Goal: Task Accomplishment & Management: Manage account settings

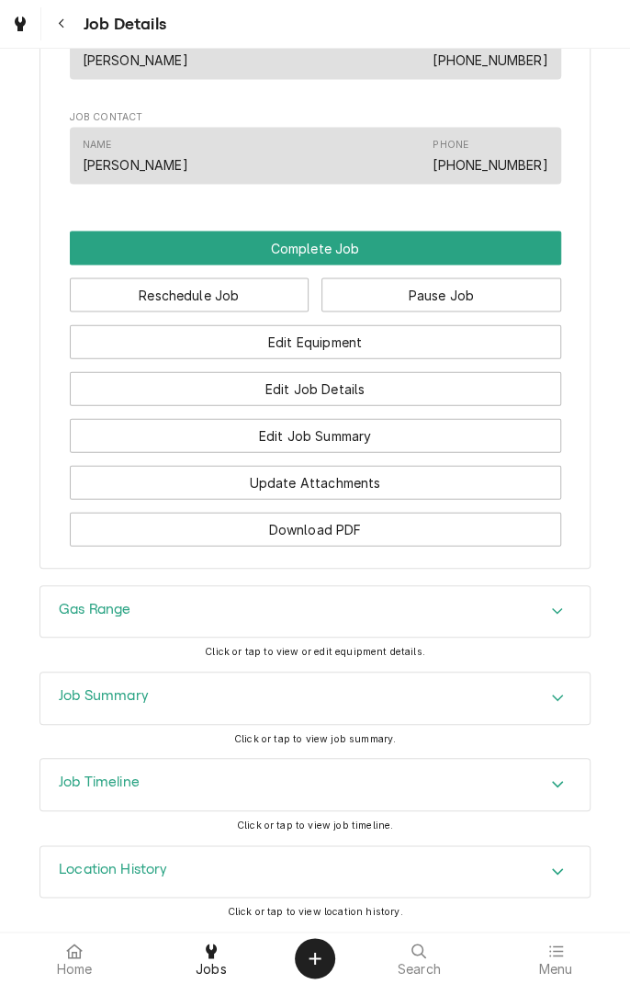
scroll to position [1119, 0]
click at [454, 707] on div "Job Summary" at bounding box center [315, 698] width 550 height 51
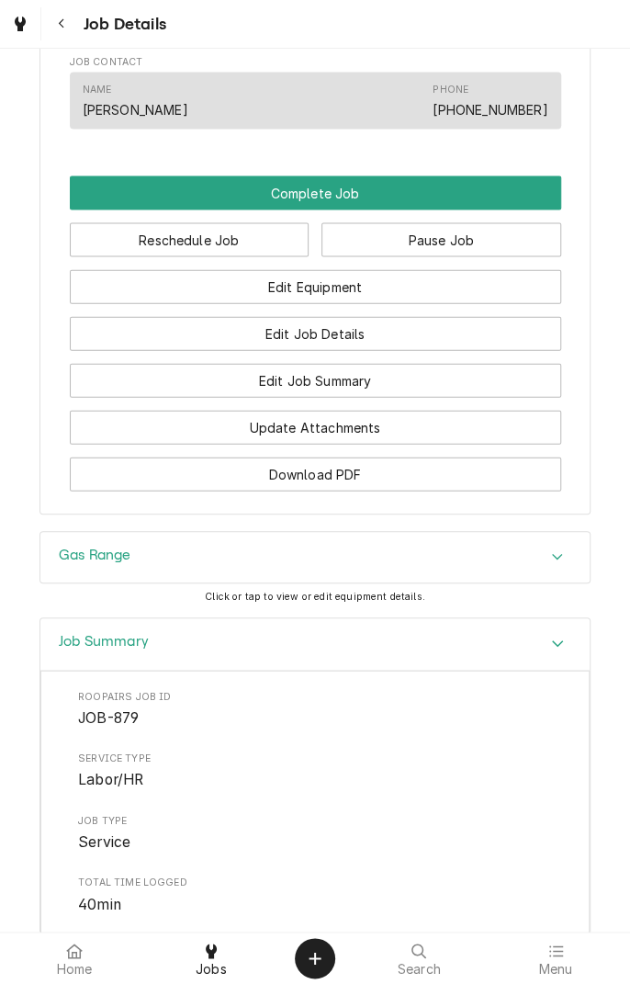
scroll to position [1149, 0]
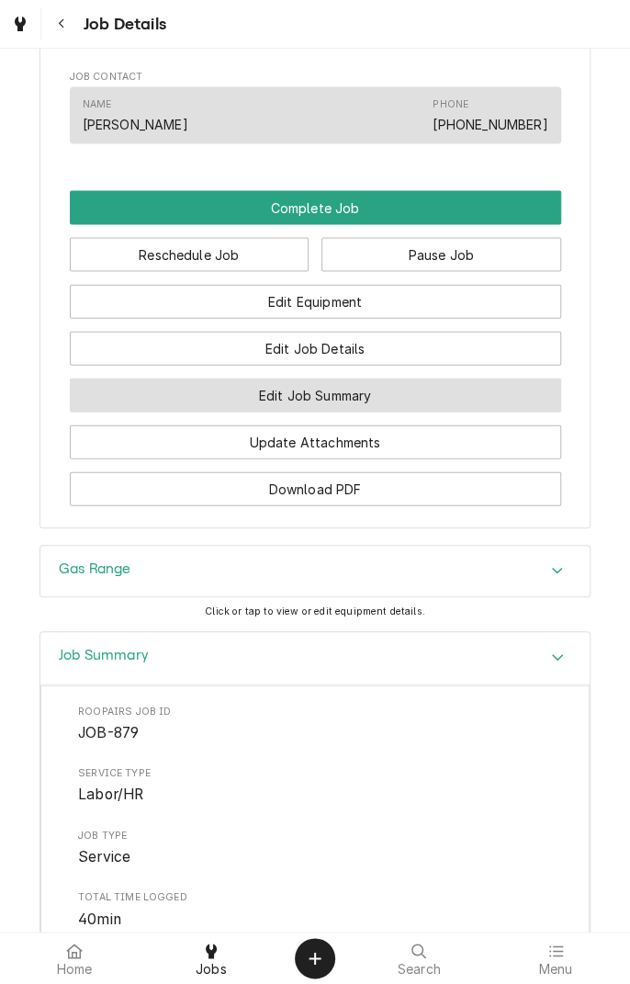
click at [445, 404] on button "Edit Job Summary" at bounding box center [316, 395] width 492 height 34
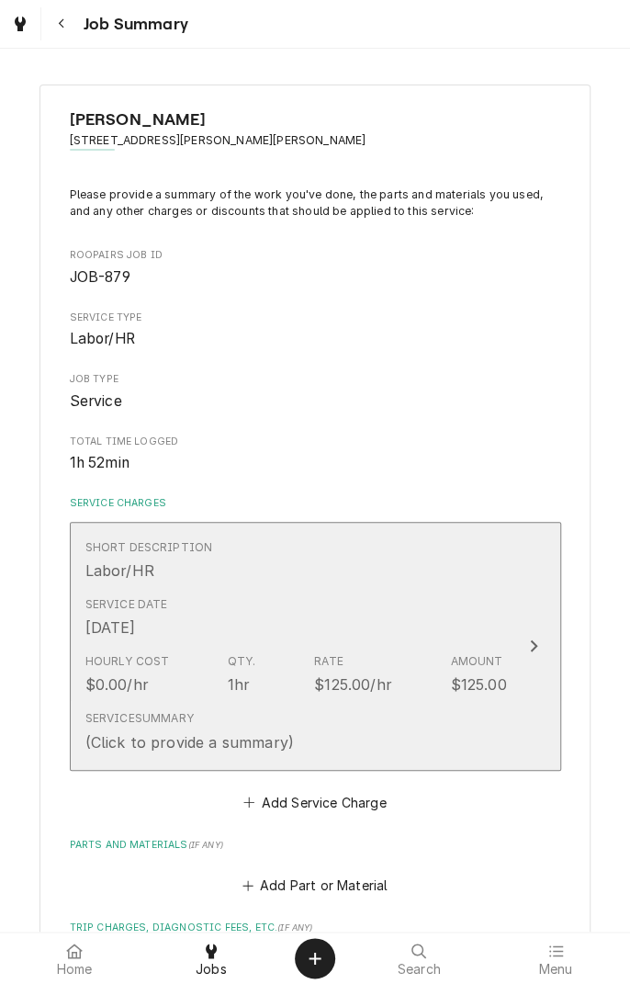
click at [483, 582] on div "Short Description Labor/HR" at bounding box center [296, 560] width 422 height 57
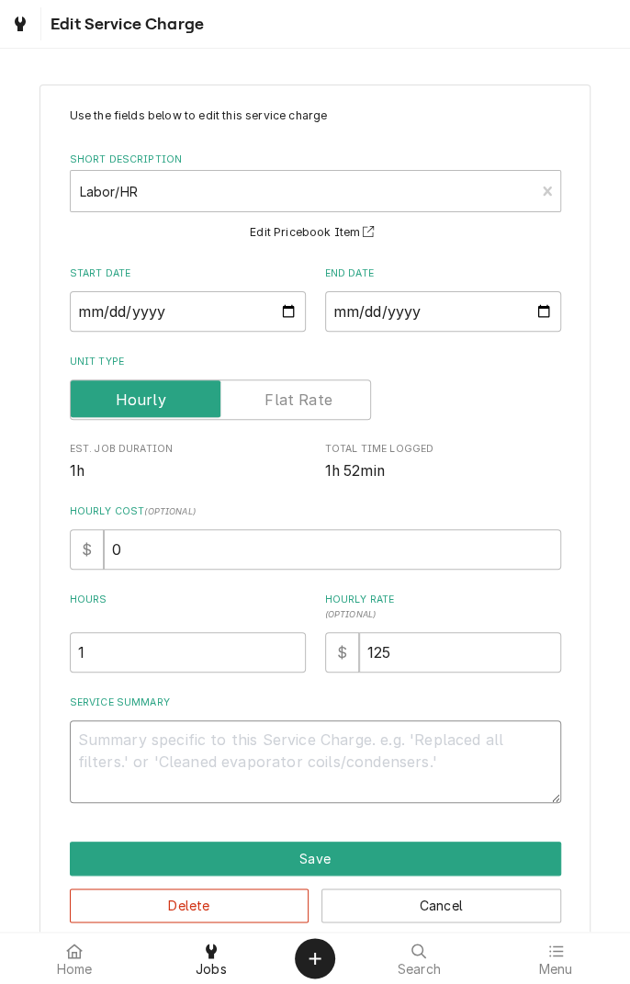
click at [460, 763] on textarea "Service Summary" at bounding box center [316, 762] width 492 height 83
type textarea "x"
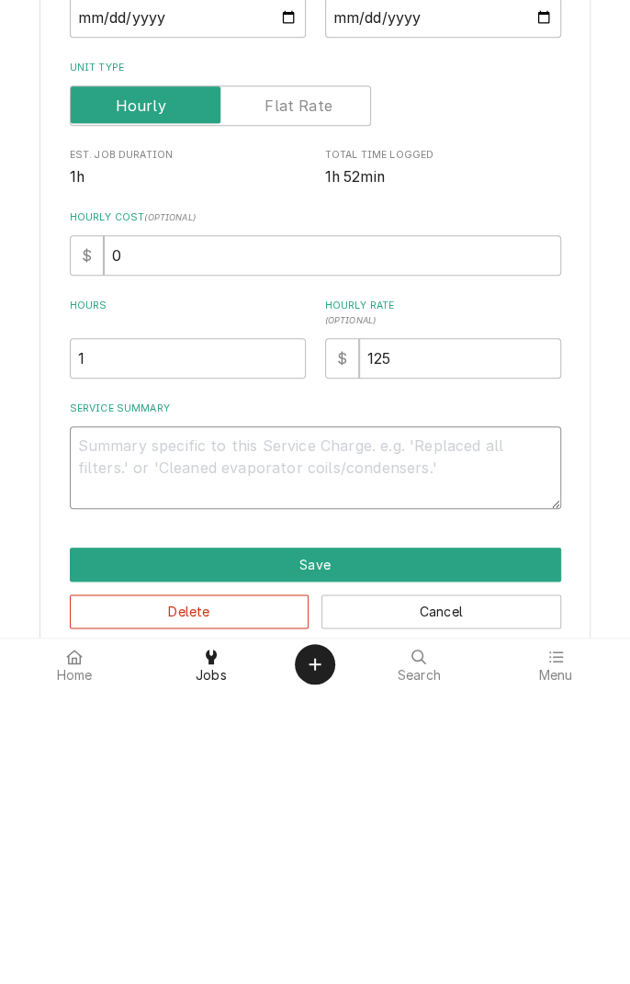
type textarea "N"
type textarea "x"
type textarea "Ne"
type textarea "x"
type textarea "Nee"
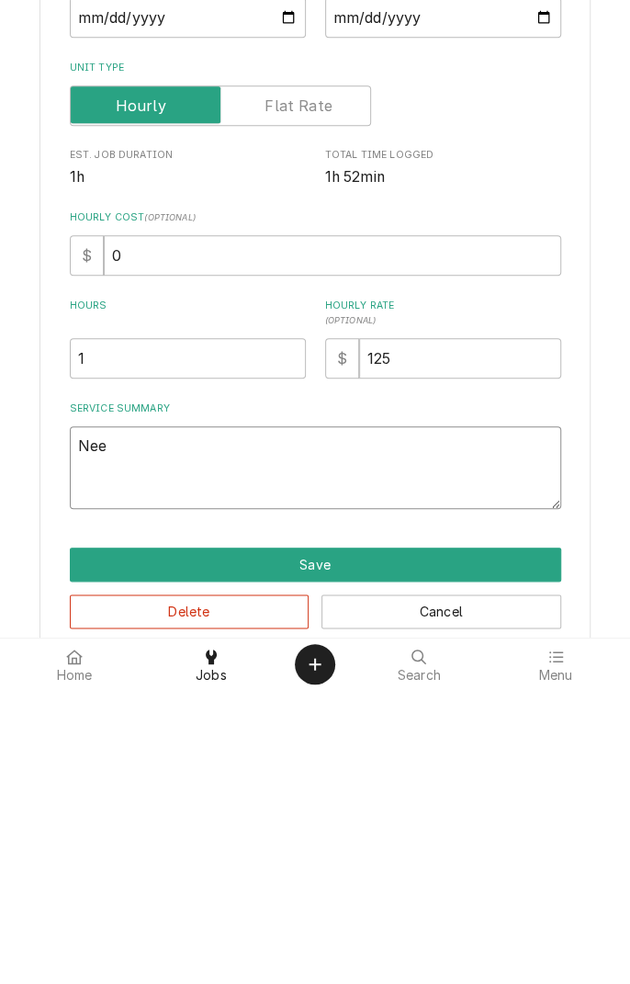
type textarea "x"
type textarea "Need"
type textarea "x"
type textarea "Need"
type textarea "x"
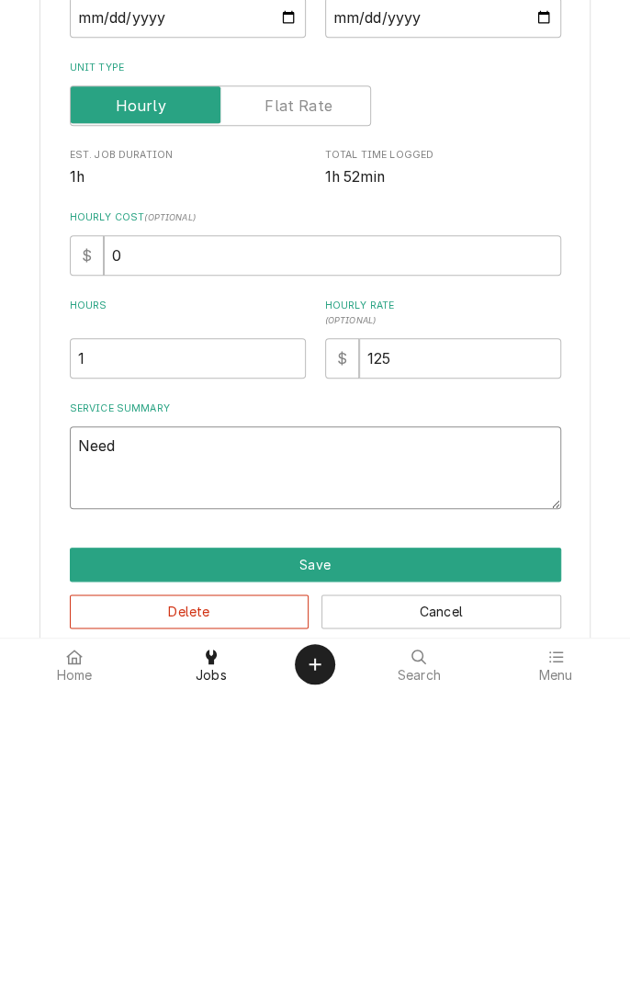
type textarea "Need o"
type textarea "x"
type textarea "Need ov"
type textarea "x"
type textarea "Need ove"
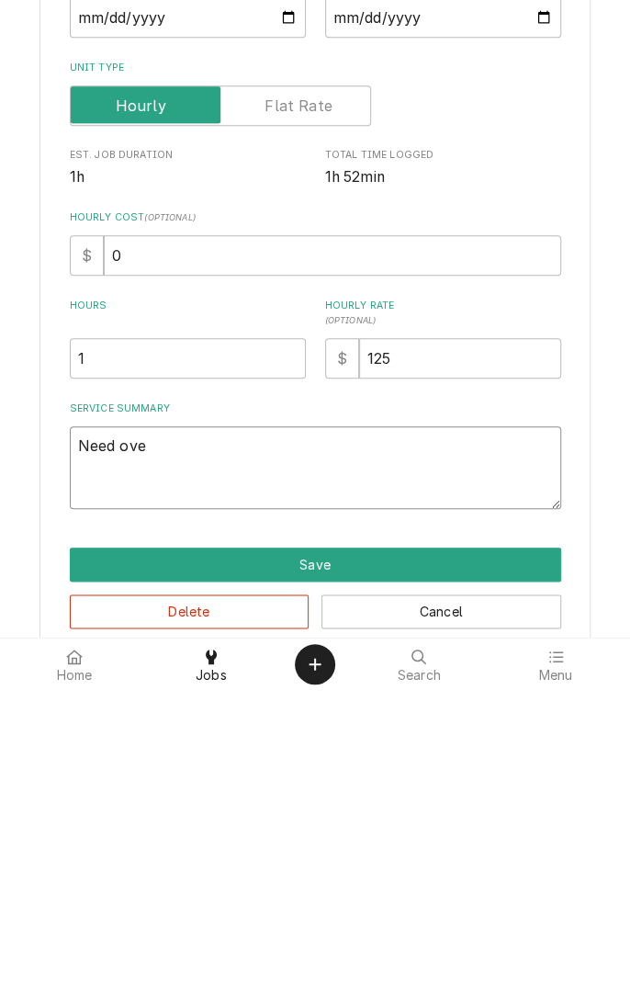
type textarea "x"
type textarea "Need over"
type textarea "x"
type textarea "Need over"
type textarea "x"
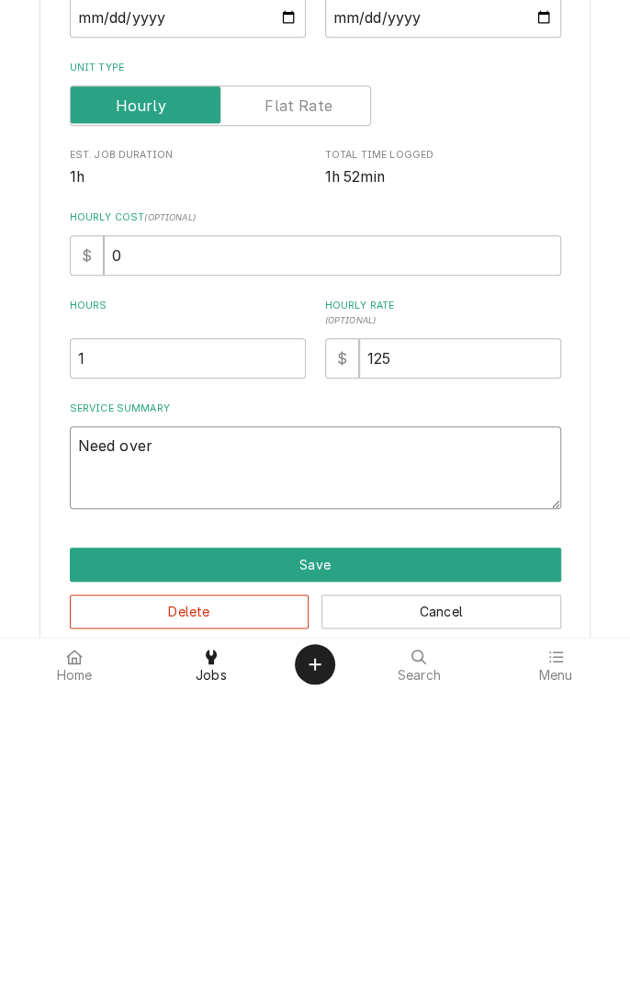
type textarea "Need over s"
type textarea "x"
type textarea "Need over sh"
type textarea "x"
type textarea "Need over she"
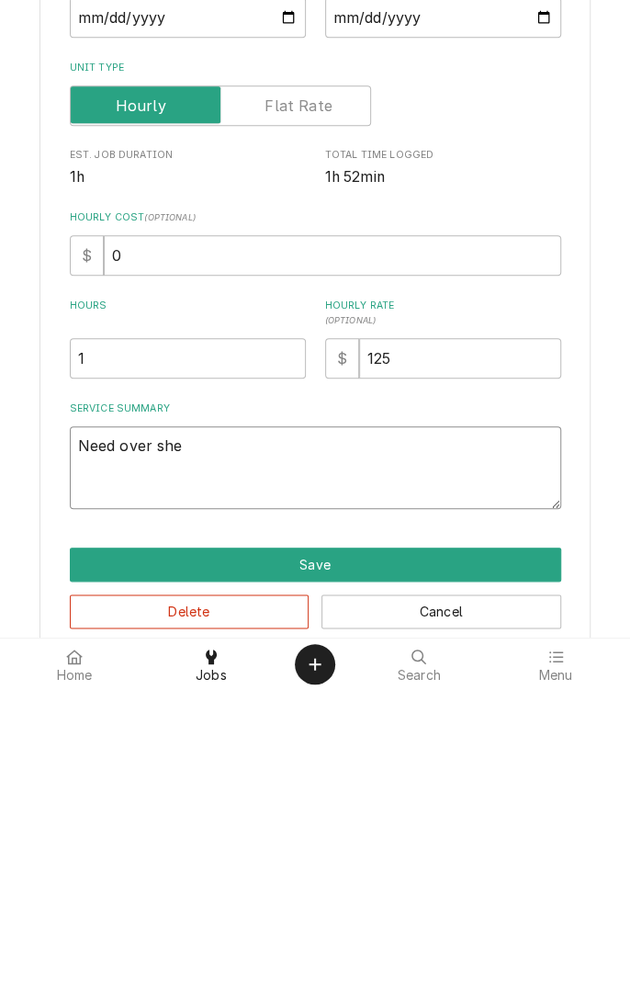
type textarea "x"
type textarea "Need over shel"
type textarea "x"
type textarea "Need over shelf"
type textarea "x"
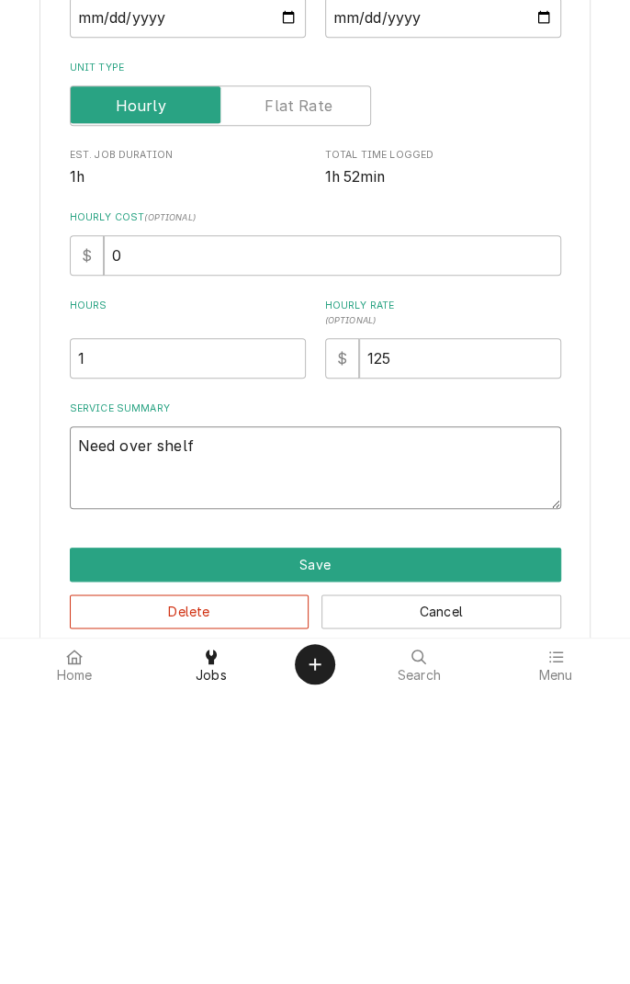
type textarea "Need over shelf"
type textarea "x"
type textarea "Need over shelf t"
type textarea "x"
type textarea "Need over shelf t"
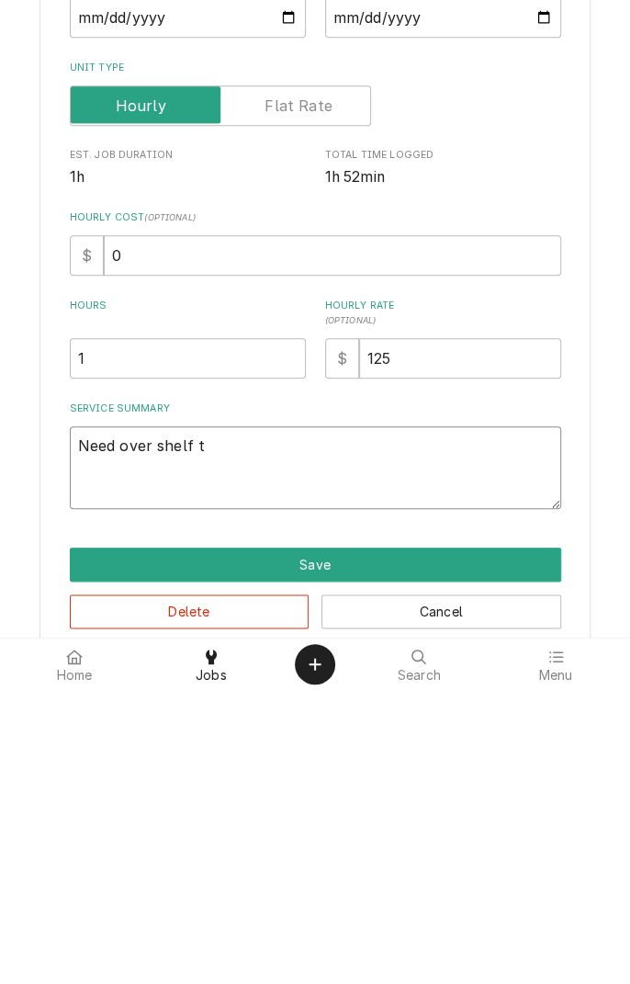
type textarea "x"
type textarea "Need over shelf t o"
type textarea "x"
type textarea "Need over shelf t ou"
type textarea "x"
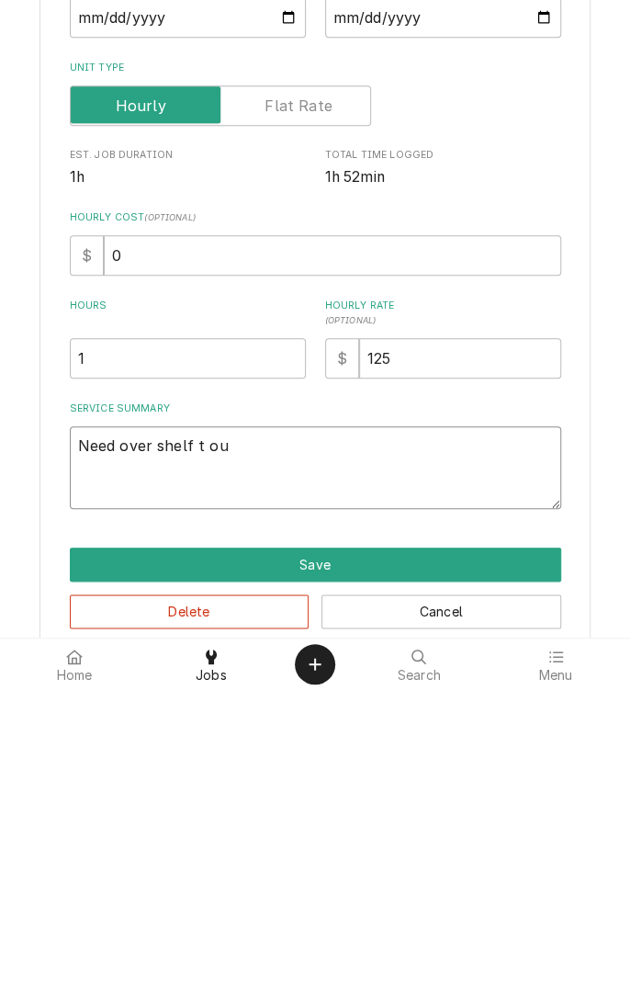
type textarea "Need over shelf t out"
type textarea "x"
type textarea "Need over shelf t out"
type textarea "x"
type textarea "Need over shelf t out o"
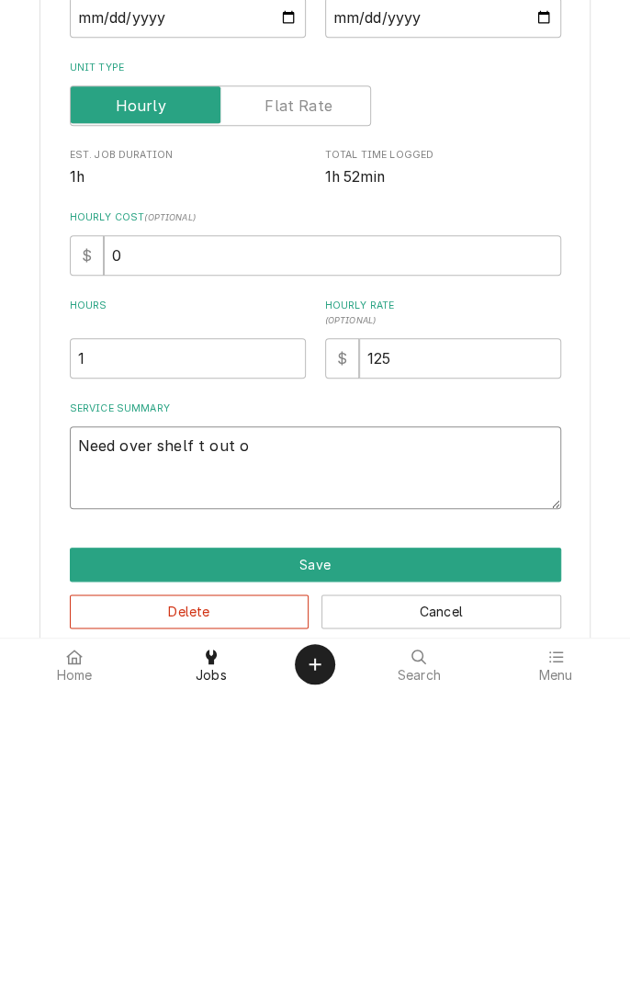
type textarea "x"
type textarea "Need over shelf t out of"
type textarea "x"
type textarea "Need over shelf t out of"
type textarea "x"
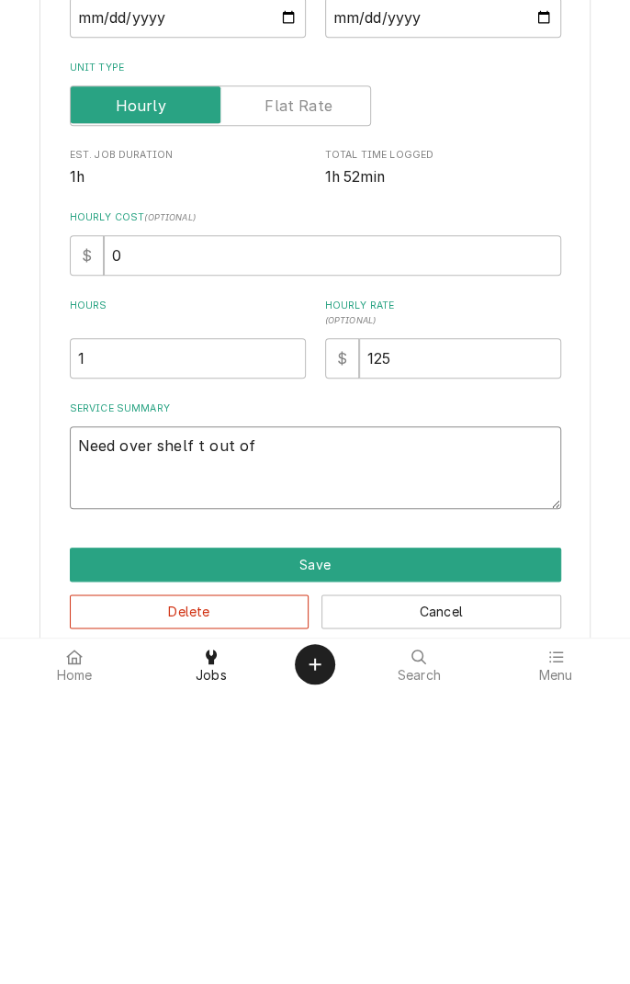
type textarea "Need over shelf t out of 8"
type textarea "x"
click at [197, 741] on textarea "Need over shelf t out of 8" at bounding box center [316, 762] width 492 height 83
type textarea "Need over shelf out of 8"
type textarea "x"
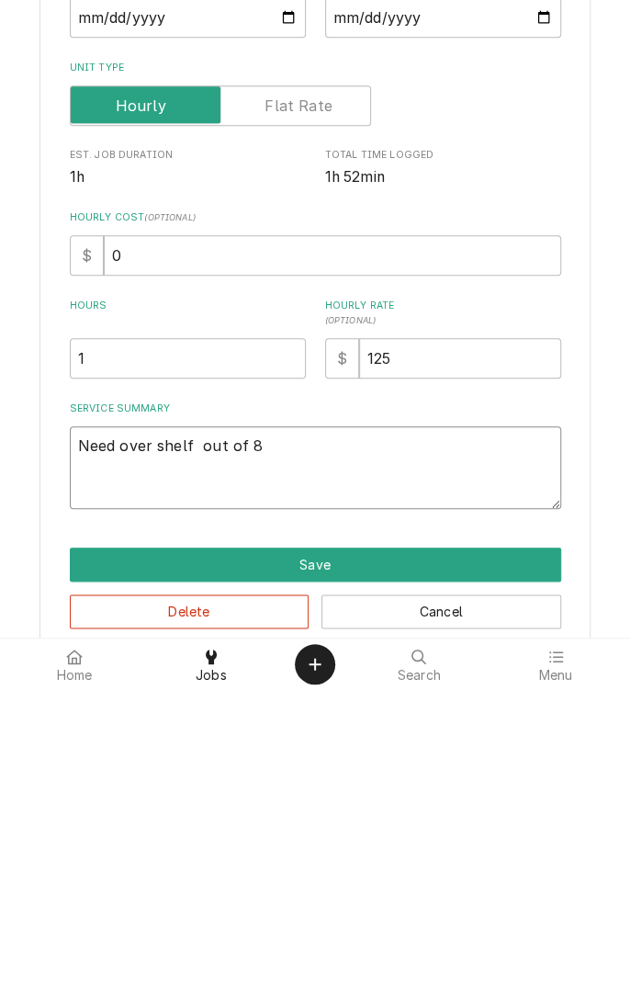
type textarea "Need over shelf 5 out of 8"
type textarea "x"
click at [283, 748] on textarea "Need over shelf 5 out of 8" at bounding box center [316, 762] width 492 height 83
type textarea "Need over shelf 5 out of 8"
type textarea "x"
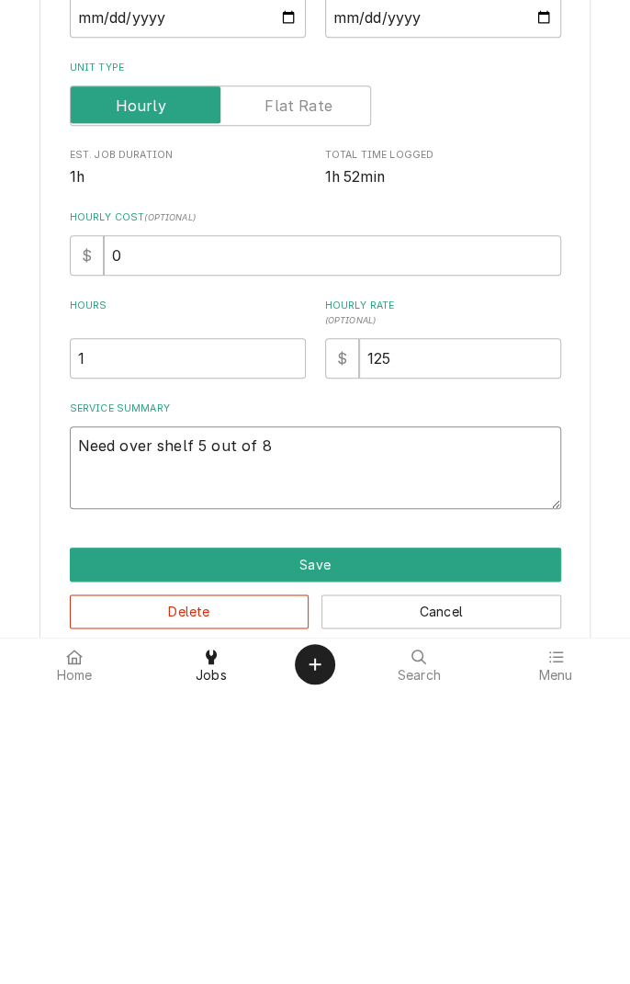
type textarea "Need over shelf 5 out of 8 p"
type textarea "x"
type textarea "Need over shelf 5 out of 8 pi"
type textarea "x"
type textarea "Need over shelf 5 out of 8 pio"
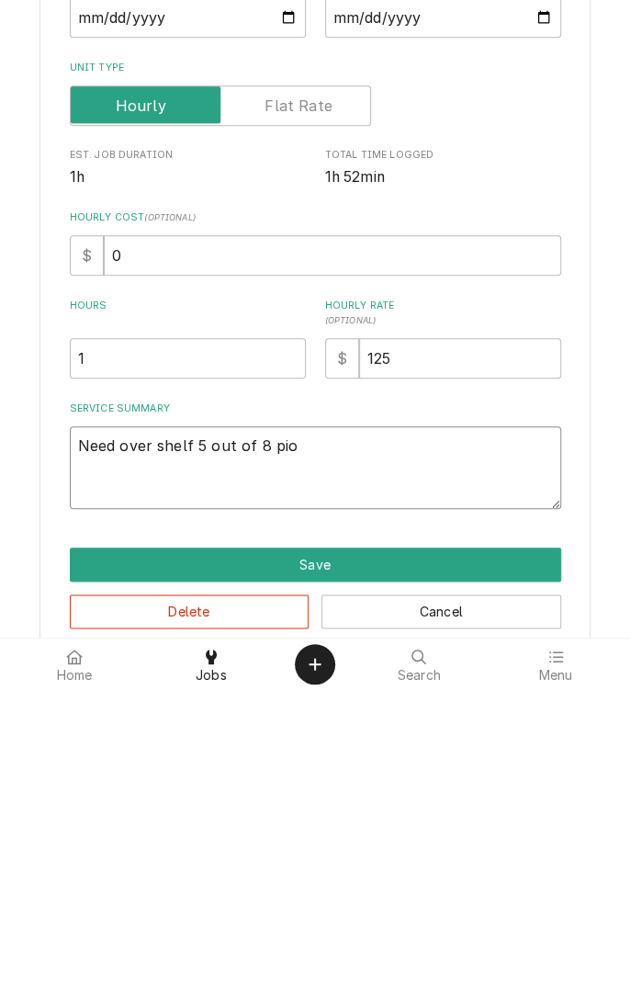
type textarea "x"
type textarea "Need over shelf 5 out of 8 piol"
type textarea "x"
type textarea "Need over shelf 5 out of 8 pilot"
type textarea "x"
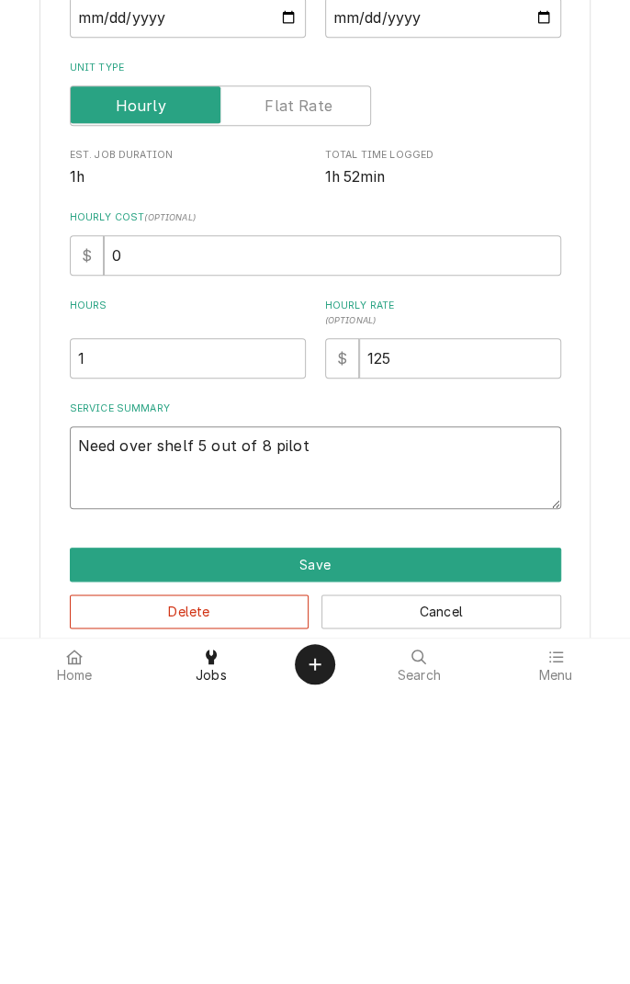
type textarea "Need over shelf 5 out of 8 pilot"
type textarea "x"
type textarea "Need over shelf 5 out of 8 pilots"
type textarea "x"
type textarea "Need over shelf 5 out of 8 pilots"
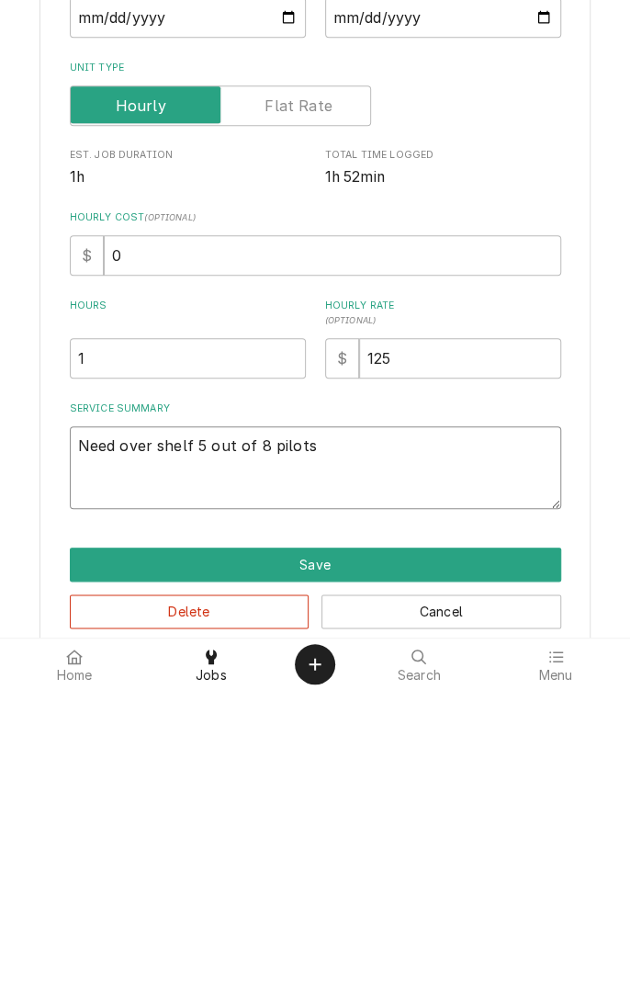
type textarea "x"
type textarea "Need over shelf 5 out of 8 pilots n"
type textarea "x"
type textarea "Need over shelf 5 out of 8 pilots no"
type textarea "x"
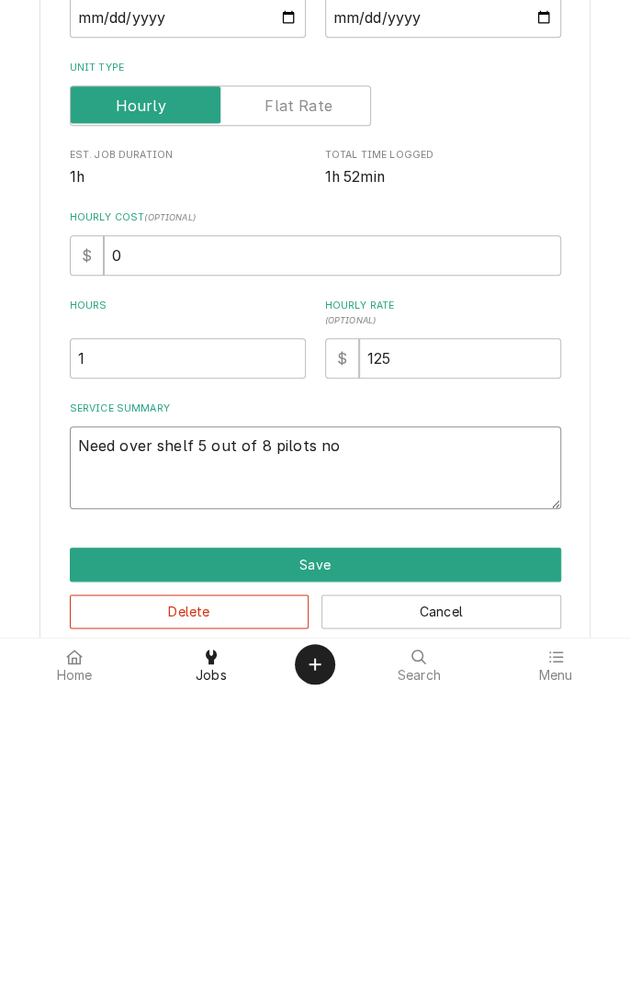
type textarea "Need over shelf 5 out of 8 pilots not"
type textarea "x"
type textarea "Need over shelf 5 out of 8 pilots not"
type textarea "x"
type textarea "Need over shelf 5 out of 8 pilots not w"
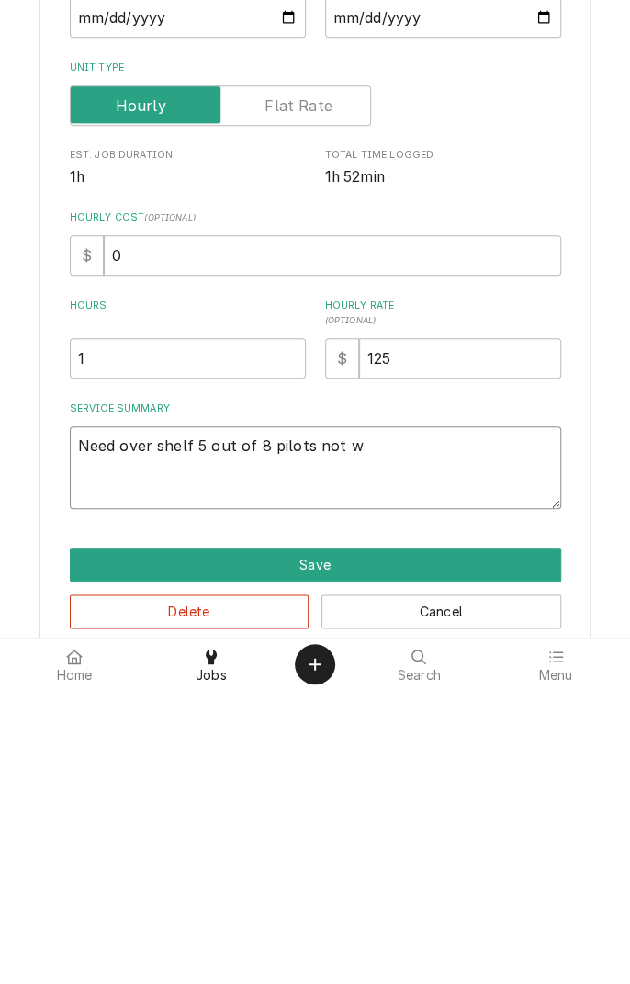
type textarea "x"
type textarea "Need over shelf 5 out of 8 pilots not wo"
type textarea "x"
type textarea "Need over shelf 5 out of 8 pilots not working"
type textarea "x"
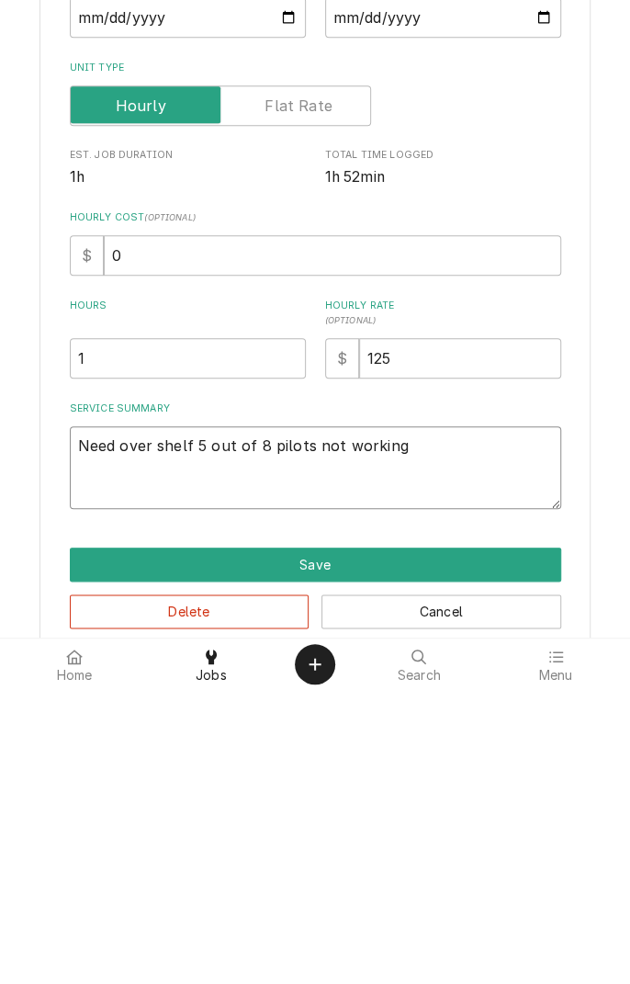
type textarea "Need over shelf 5 out of 8 pilots not working n"
type textarea "x"
type textarea "Need over shelf 5 out of 8 pilots not working ne"
type textarea "x"
type textarea "Need over shelf 5 out of 8 pilots not working nee"
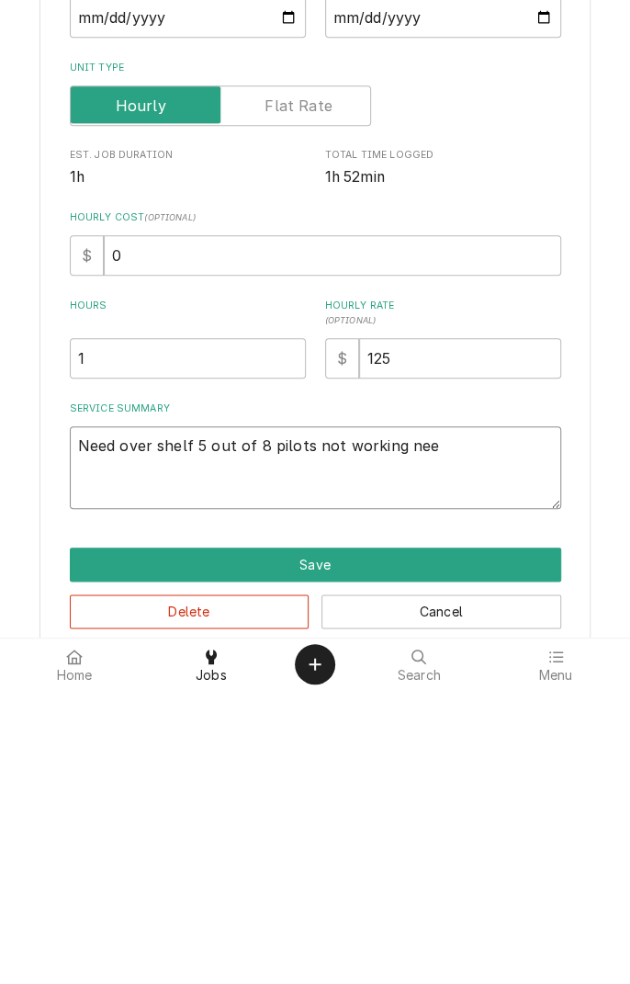
type textarea "x"
type textarea "Need over shelf 5 out of 8 pilots not working need"
type textarea "x"
type textarea "Need over shelf 5 out of 8 pilots not working need n"
type textarea "x"
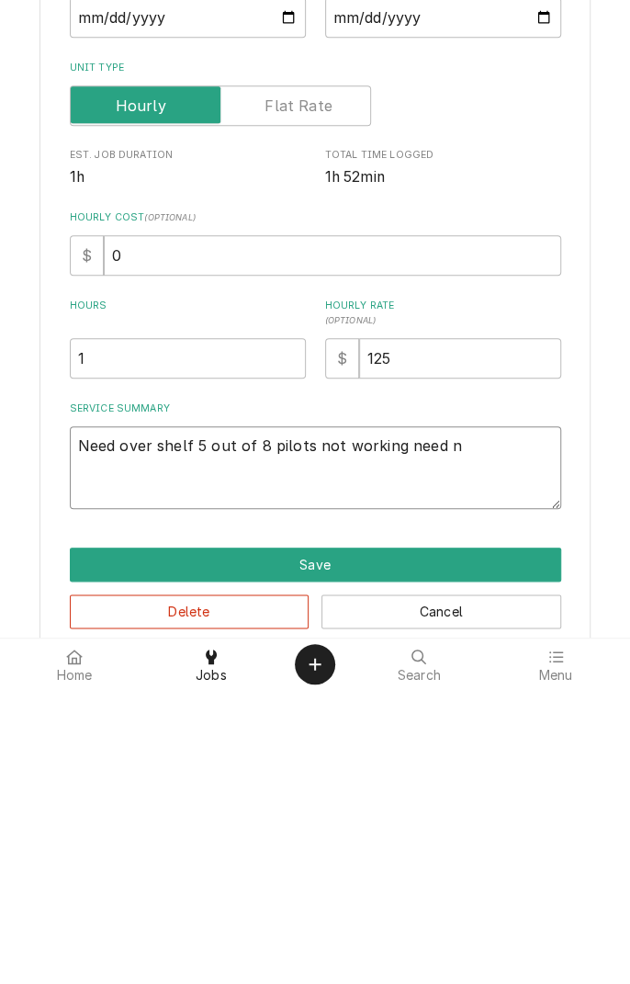
type textarea "Need over shelf 5 out of 8 pilots not working need ne"
type textarea "x"
type textarea "Need over shelf 5 out of 8 pilots not working need new"
type textarea "x"
type textarea "Need over shelf 5 out of 8 pilots not working need new"
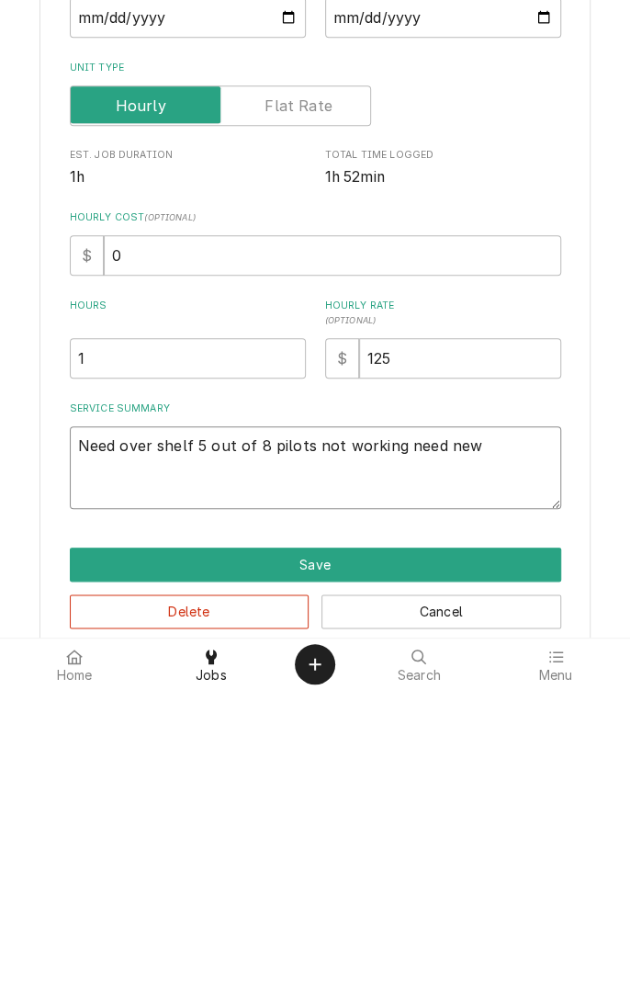
type textarea "x"
type textarea "Need over shelf 5 out of 8 pilots not working need new t"
type textarea "x"
type textarea "Need over shelf 5 out of 8 pilots not working need new ti"
type textarea "x"
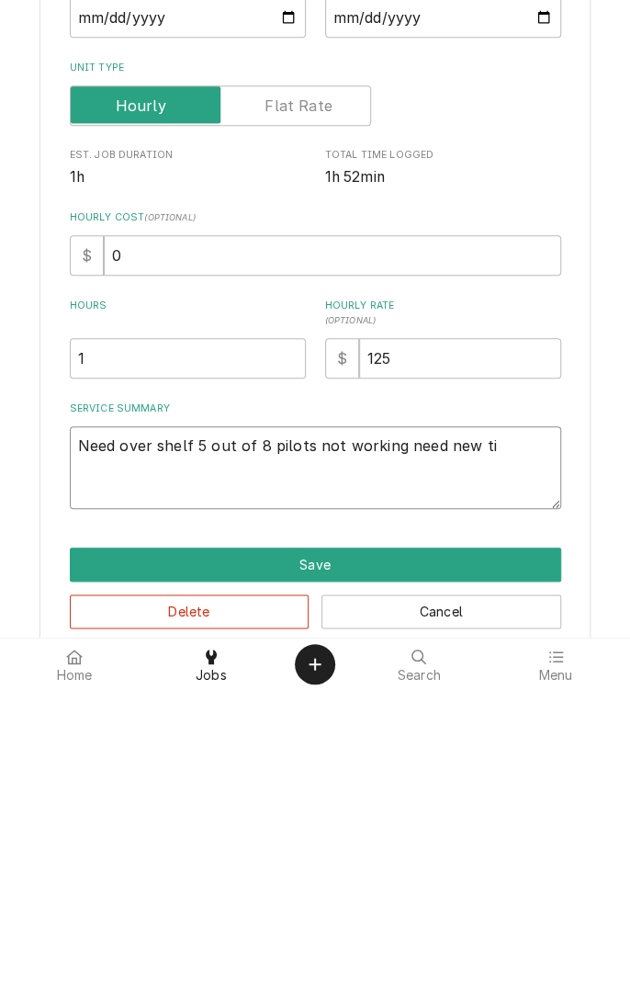
type textarea "Need over shelf 5 out of 8 pilots not working need new tip"
type textarea "x"
type textarea "Need over shelf 5 out of 8 pilots not working need new tips"
type textarea "x"
type textarea "Need over shelf 5 out of 8 pilots not working need new tips"
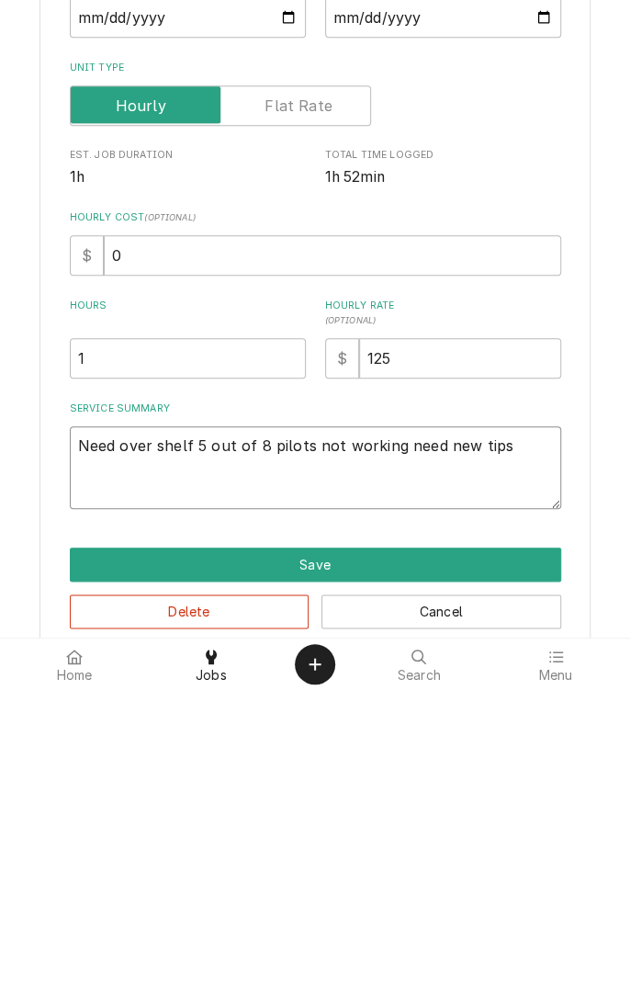
type textarea "x"
type textarea "Need over shelf 5 out of 8 pilots not working need new tips o"
type textarea "x"
type textarea "Need over shelf 5 out of 8 pilots not working need new tips or"
type textarea "x"
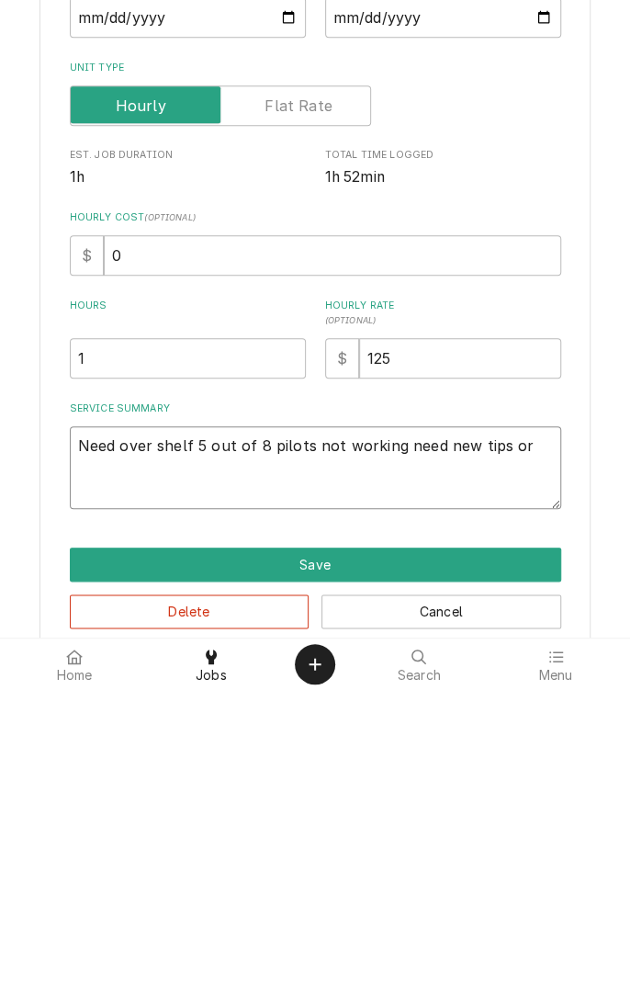
type textarea "Need over shelf 5 out of 8 pilots not working need new tips or"
type textarea "x"
type textarea "Need over shelf 5 out of 8 pilots not working need new tips or t"
type textarea "x"
type textarea "Need over shelf 5 out of 8 pilots not working need new tips or tu"
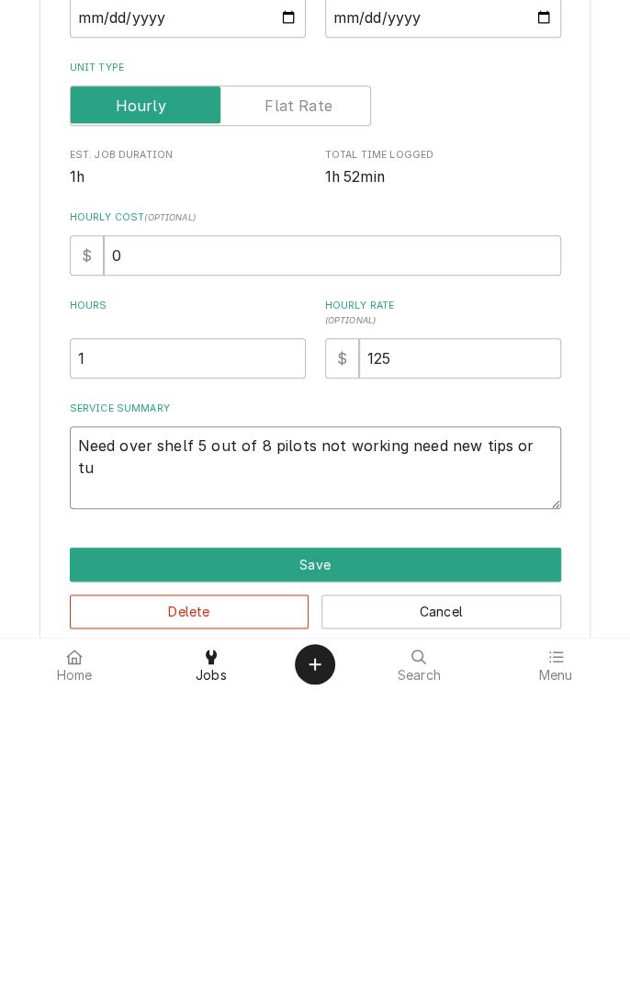
type textarea "x"
type textarea "Need over shelf 5 out of 8 pilots not working need new tips or tub"
type textarea "x"
type textarea "Need over shelf 5 out of 8 pilots not working need new tips or tube"
type textarea "x"
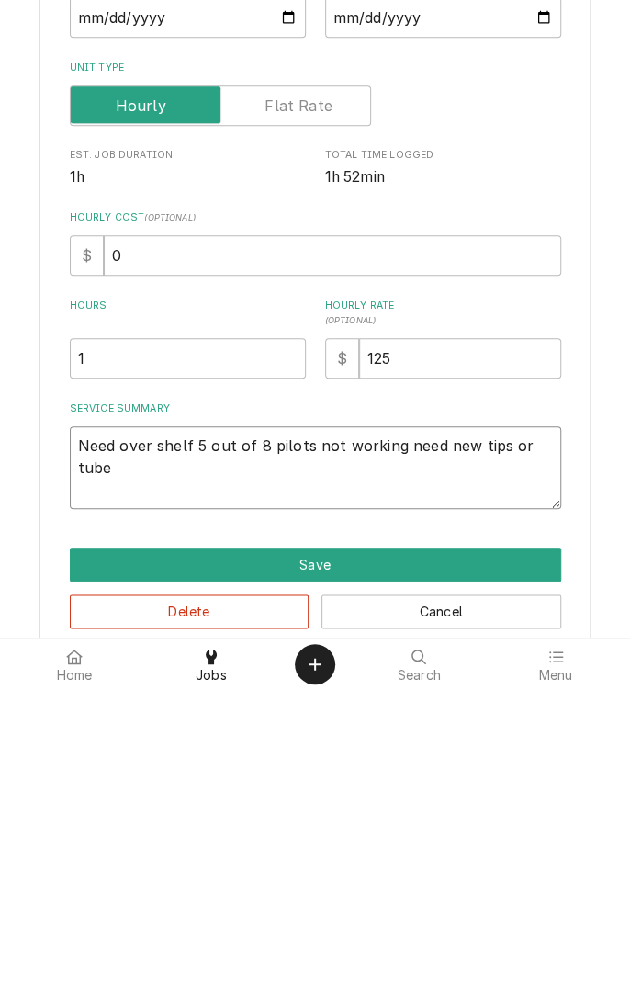
type textarea "Need over shelf 5 out of 8 pilots not working need new tips or tubes"
type textarea "x"
type textarea "Need over shelf 5 out of 8 pilots not working need new tips or tubes"
type textarea "x"
type textarea "Need over shelf 5 out of 8 pilots not working need new tips or tubes a"
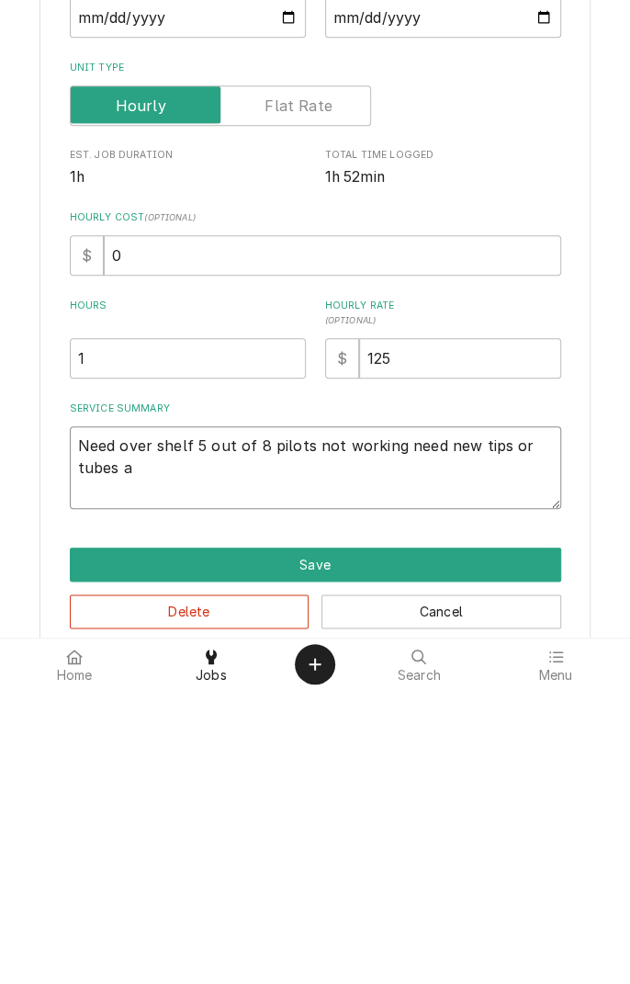
type textarea "x"
type textarea "Need over shelf 5 out of 8 pilots not working need new tips or tubes al"
type textarea "x"
type textarea "Need over shelf 5 out of 8 pilots not working need new tips or tubes all"
type textarea "x"
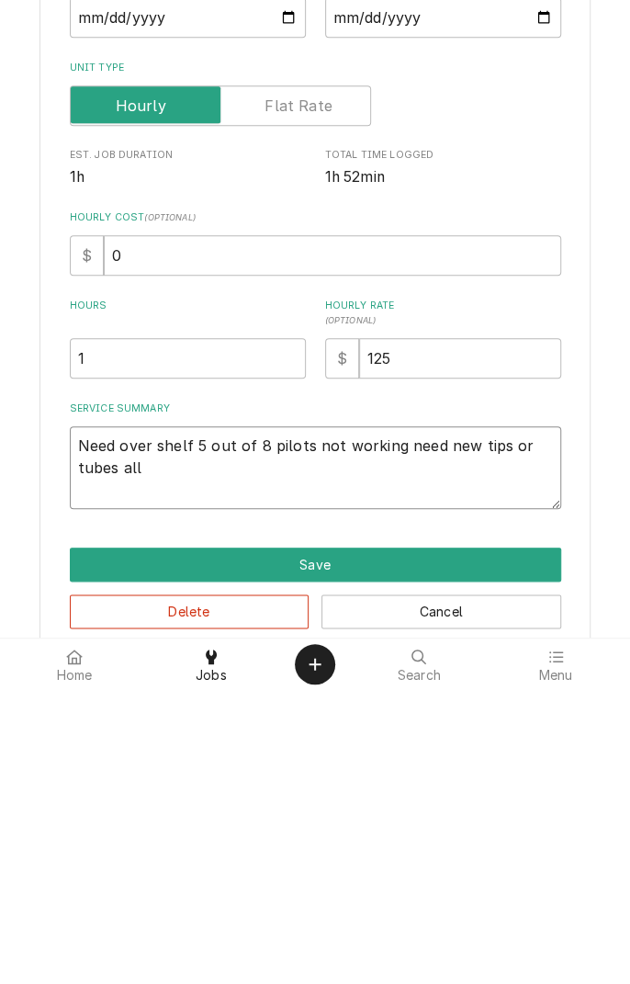
type textarea "Need over shelf 5 out of 8 pilots not working need new tips or tubes all"
type textarea "x"
type textarea "Need over shelf 5 out of 8 pilots not working need new tips or tubes all p"
type textarea "x"
type textarea "Need over shelf 5 out of 8 pilots not working need new tips or tubes all pi"
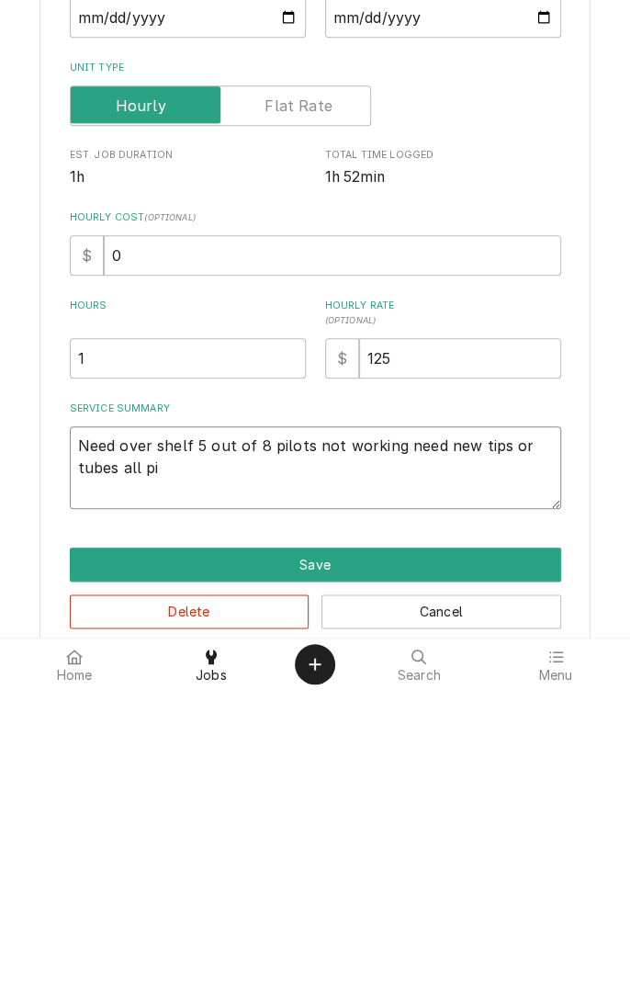
type textarea "x"
type textarea "Need over shelf 5 out of 8 pilots not working need new tips or tubes all pio"
type textarea "x"
type textarea "Need over shelf 5 out of 8 pilots not working need new tips or tubes all pilot"
type textarea "x"
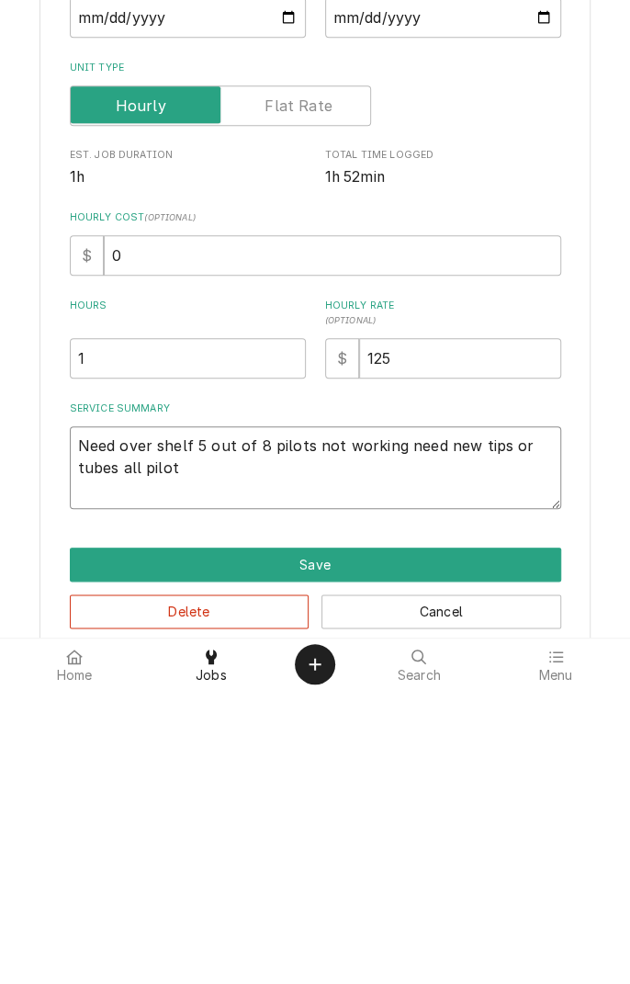
type textarea "Need over shelf 5 out of 8 pilots not working need new tips or tubes all pilot v"
type textarea "x"
type textarea "Need over shelf 5 out of 8 pilots not working need new tips or tubes all pilot …"
type textarea "x"
type textarea "Need over shelf 5 out of 8 pilots not working need new tips or tubes all pilot …"
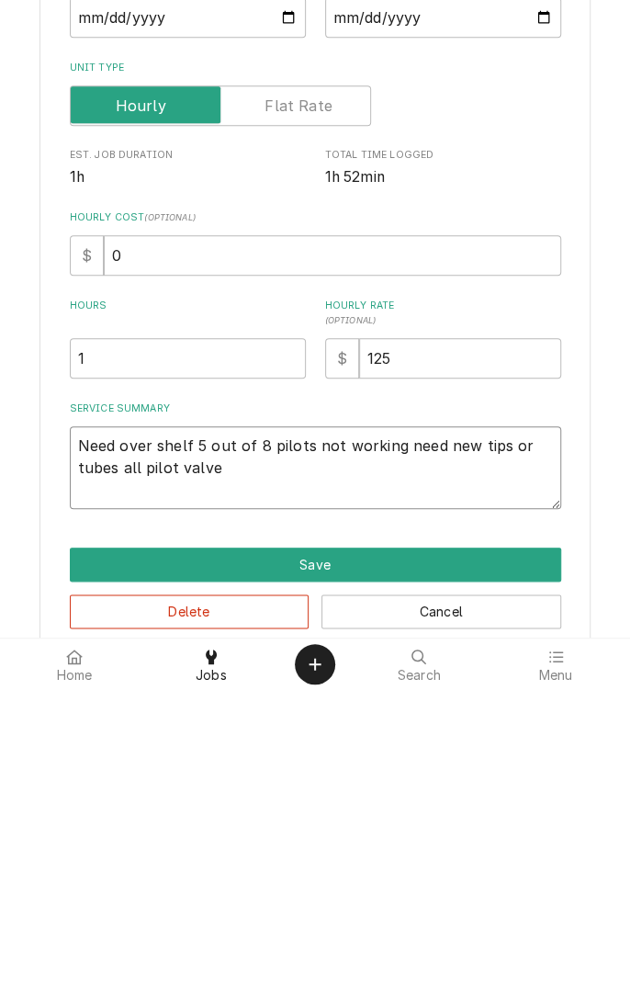
type textarea "x"
type textarea "Need over shelf 5 out of 8 pilots not working need new tips or tubes all pilot …"
type textarea "x"
type textarea "Need over shelf 5 out of 8 pilots not working need new tips or tubes all pilot …"
type textarea "x"
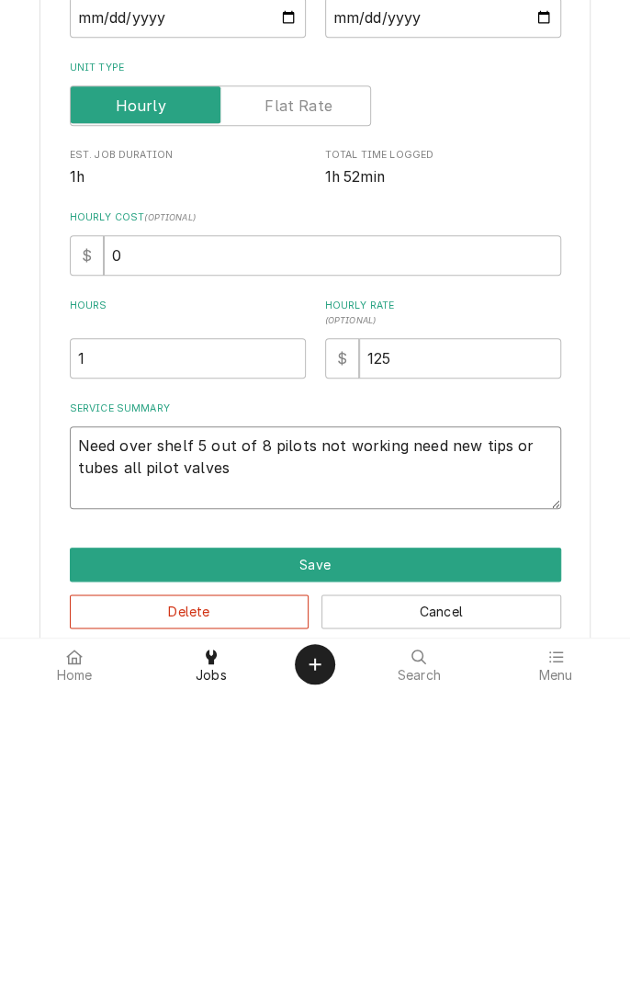
type textarea "Need over shelf 5 out of 8 pilots not working need new tips or tubes all pilot …"
type textarea "x"
type textarea "Need over shelf 5 out of 8 pilots not working need new tips or tubes all pilot …"
type textarea "x"
type textarea "Need over shelf 5 out of 8 pilots not working need new tips or tubes all pilot …"
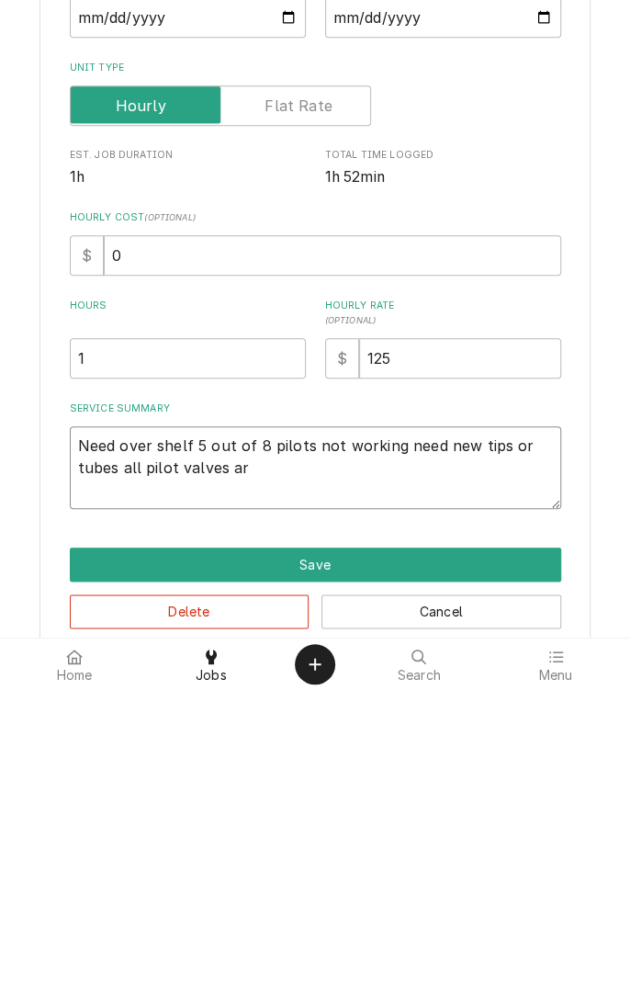
type textarea "x"
type textarea "Need over shelf 5 out of 8 pilots not working need new tips or tubes all pilot …"
type textarea "x"
type textarea "Need over shelf 5 out of 8 pilots not working need new tips or tubes all pilot …"
type textarea "x"
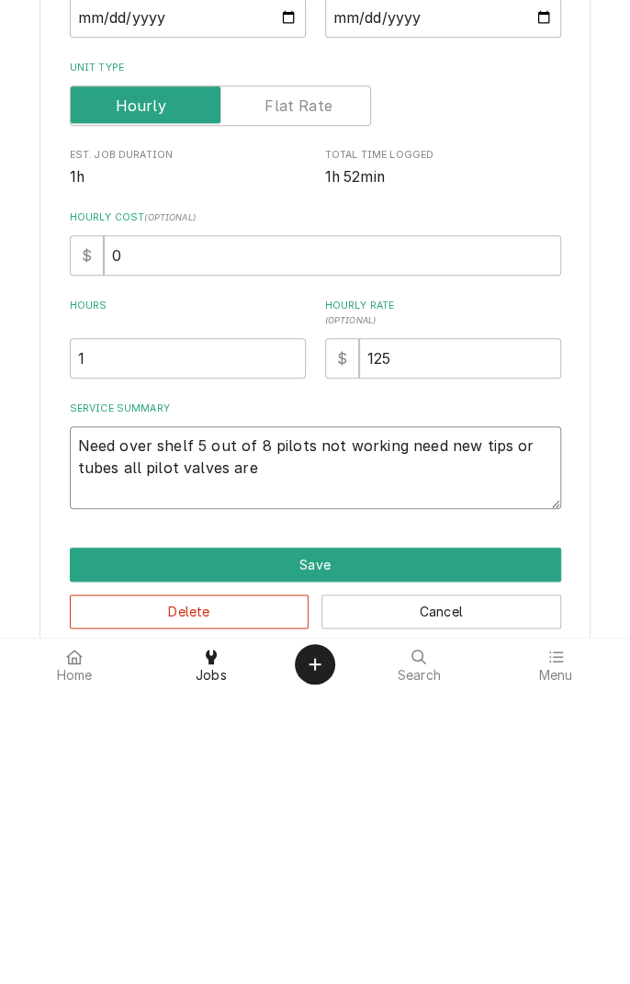
type textarea "Need over shelf 5 out of 8 pilots not working need new tips or tubes all pilot …"
type textarea "x"
type textarea "Need over shelf 5 out of 8 pilots not working need new tips or tubes all pilot …"
type textarea "x"
type textarea "Need over shelf 5 out of 8 pilots not working need new tips or tubes all pilot …"
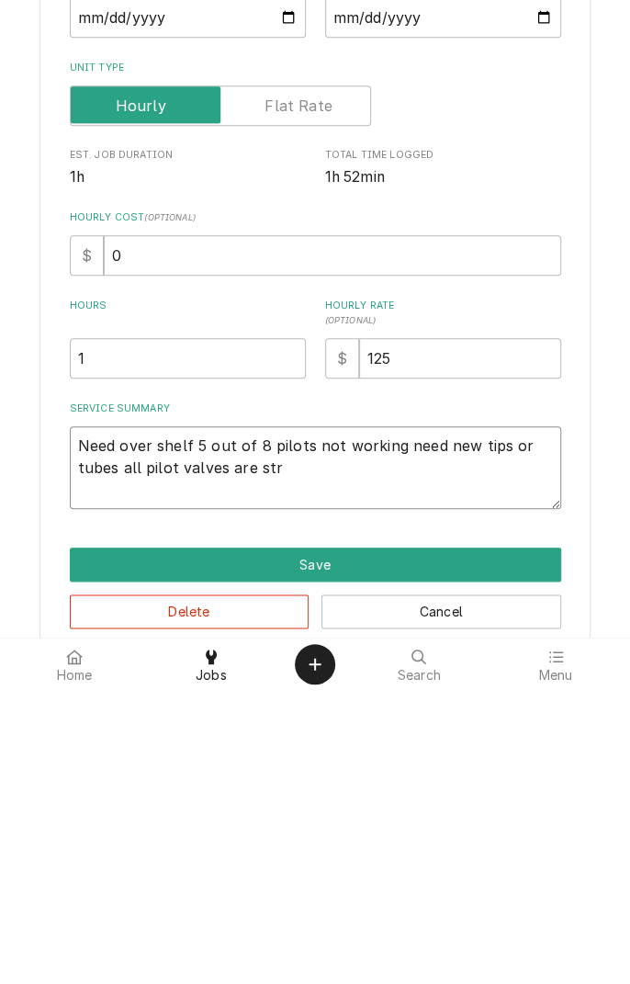
type textarea "x"
type textarea "Need over shelf 5 out of 8 pilots not working need new tips or tubes all pilot …"
type textarea "x"
type textarea "Need over shelf 5 out of 8 pilots not working need new tips or tubes all pilot …"
type textarea "x"
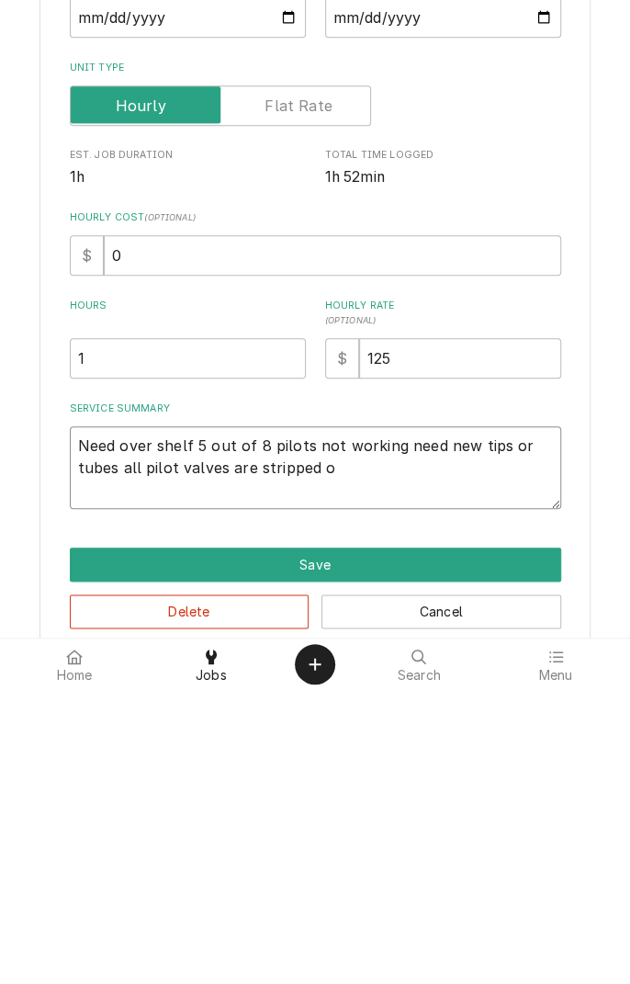
type textarea "Need over shelf 5 out of 8 pilots not working need new tips or tubes all pilot …"
type textarea "x"
type textarea "Need over shelf 5 out of 8 pilots not working need new tips or tubes all pilot …"
type textarea "x"
type textarea "Need over shelf 5 out of 8 pilots not working need new tips or tubes all pilot …"
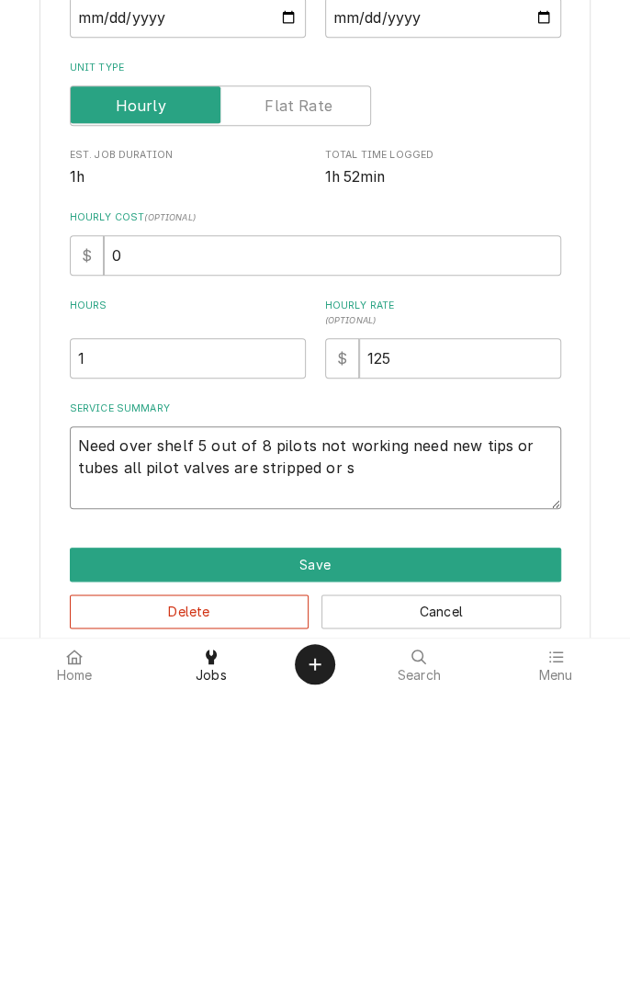
type textarea "x"
type textarea "Need over shelf 5 out of 8 pilots not working need new tips or tubes all pilot …"
type textarea "x"
type textarea "Need over shelf 5 out of 8 pilots not working need new tips or tubes all pilot …"
type textarea "x"
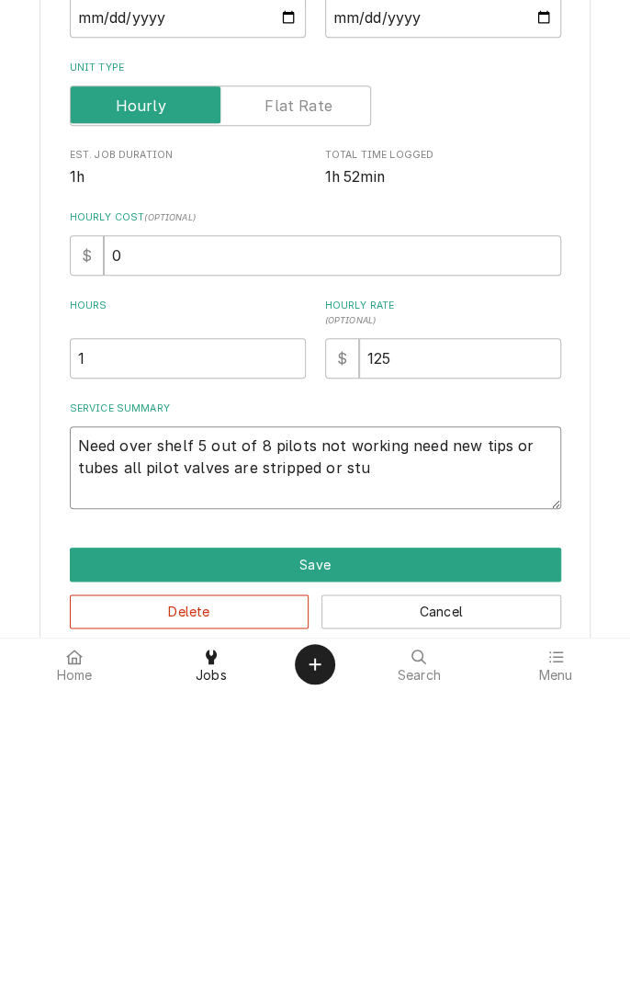
type textarea "Need over shelf 5 out of 8 pilots not working need new tips or tubes all pilot …"
type textarea "x"
type textarea "Need over shelf 5 out of 8 pilots not working need new tips or tubes all pilot …"
type textarea "x"
type textarea "Need over shelf 5 out of 8 pilots not working need new tips or tubes all pilot …"
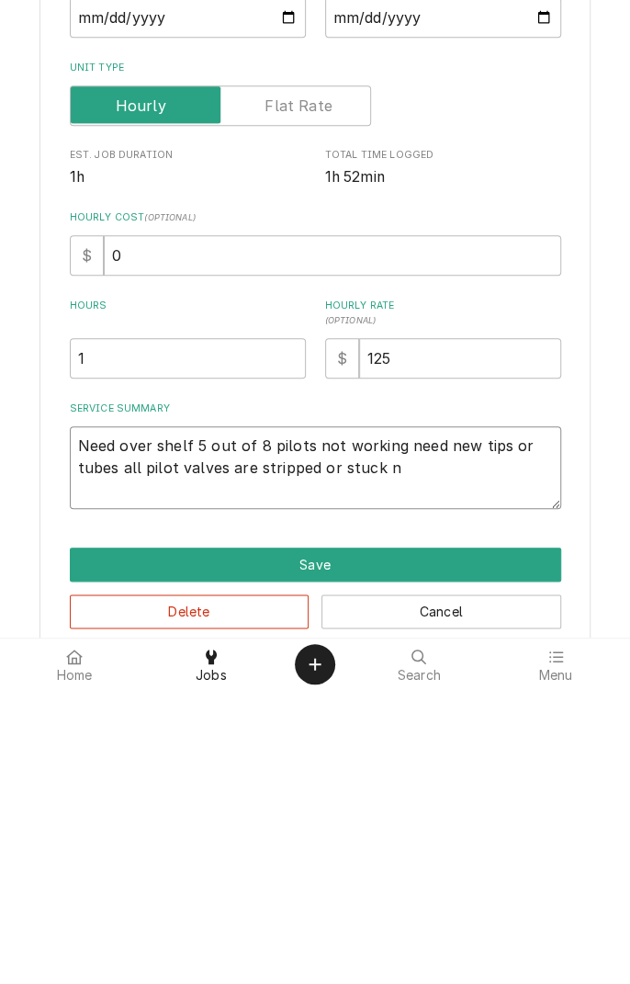
type textarea "x"
type textarea "Need over shelf 5 out of 8 pilots not working need new tips or tubes all pilot …"
type textarea "x"
type textarea "Need over shelf 5 out of 8 pilots not working need new tips or tubes all pilot …"
type textarea "x"
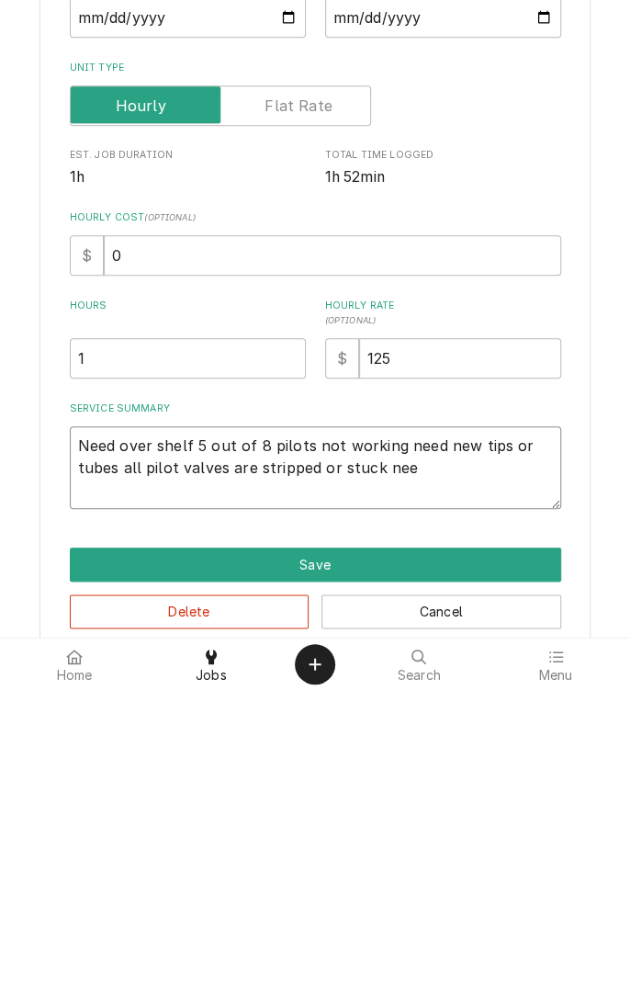
type textarea "Need over shelf 5 out of 8 pilots not working need new tips or tubes all pilot …"
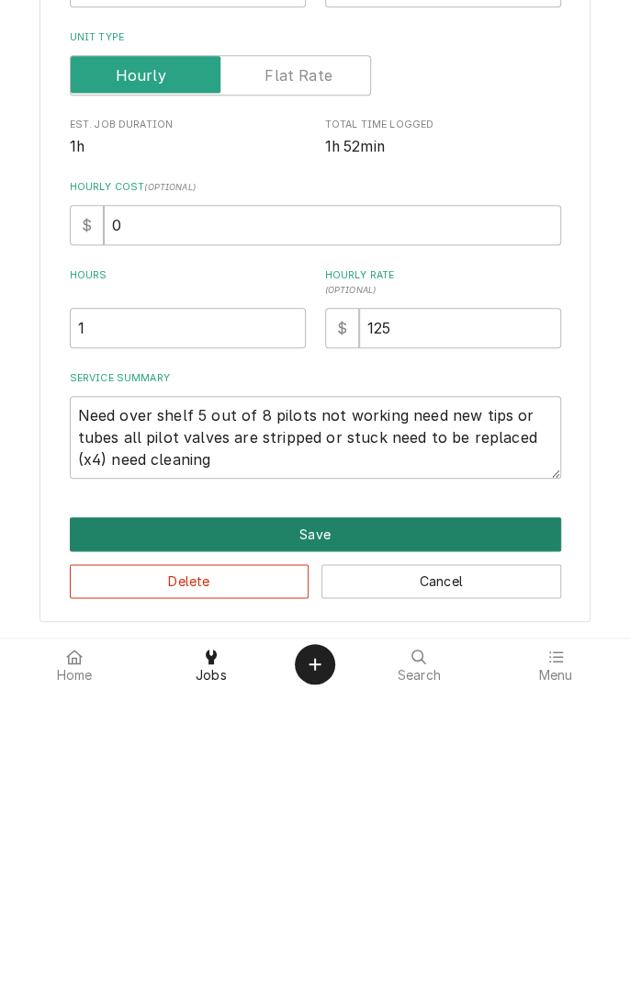
click at [418, 817] on button "Save" at bounding box center [316, 829] width 492 height 34
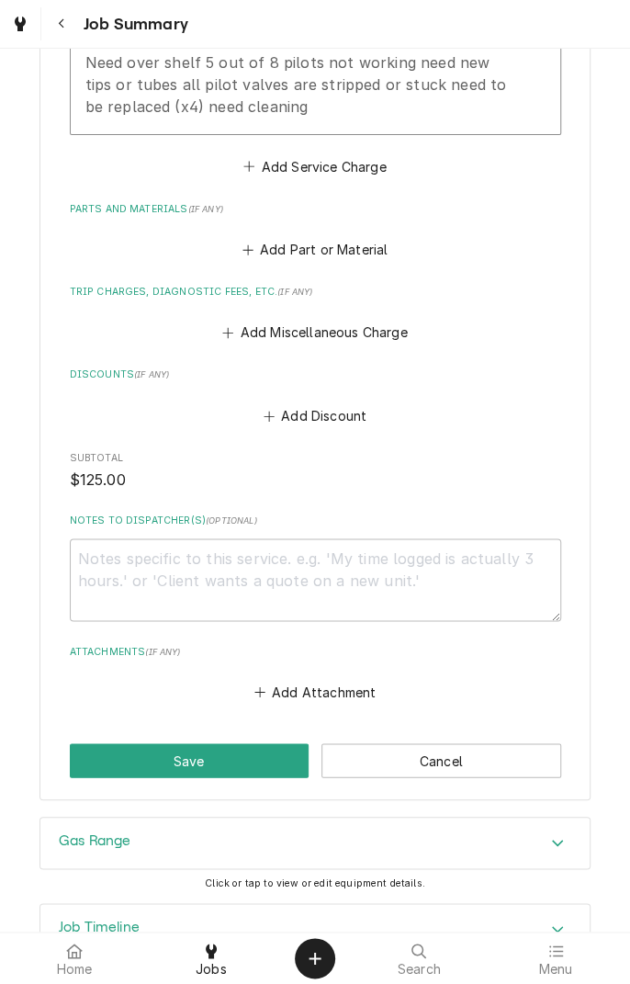
scroll to position [736, 0]
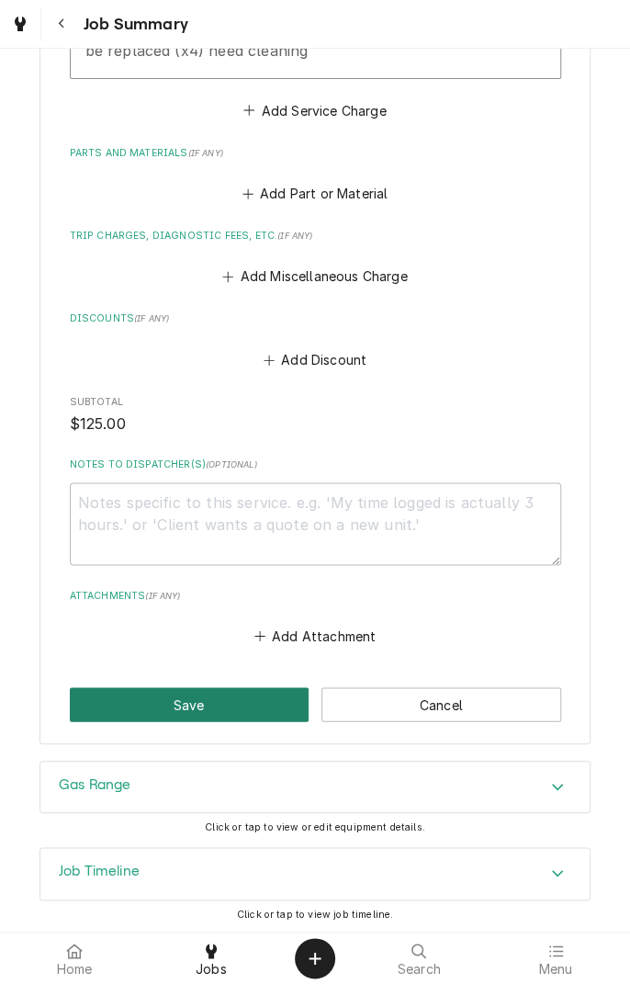
click at [245, 695] on button "Save" at bounding box center [190, 704] width 240 height 34
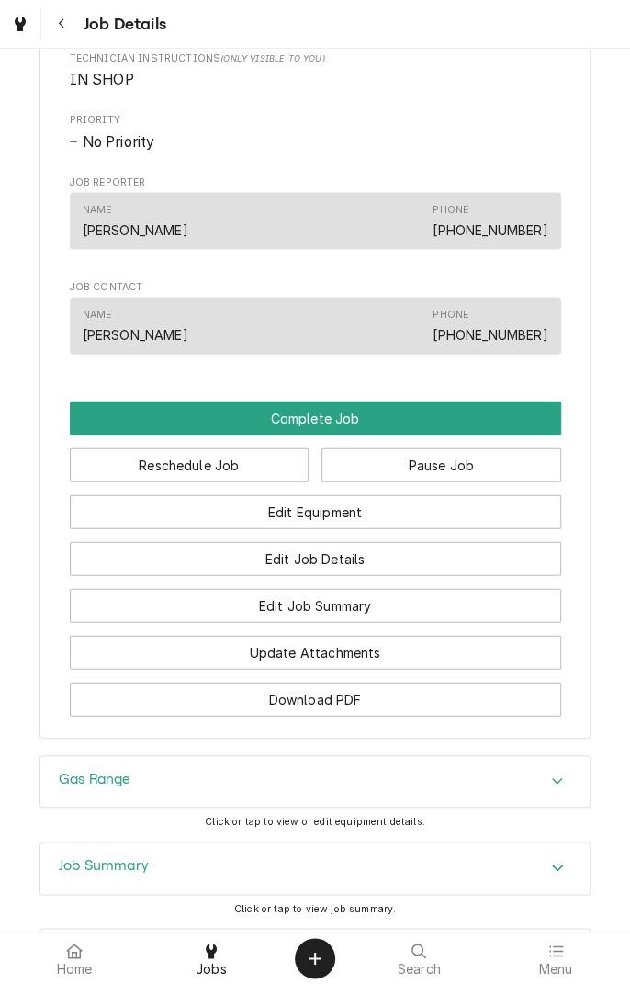
scroll to position [1121, 0]
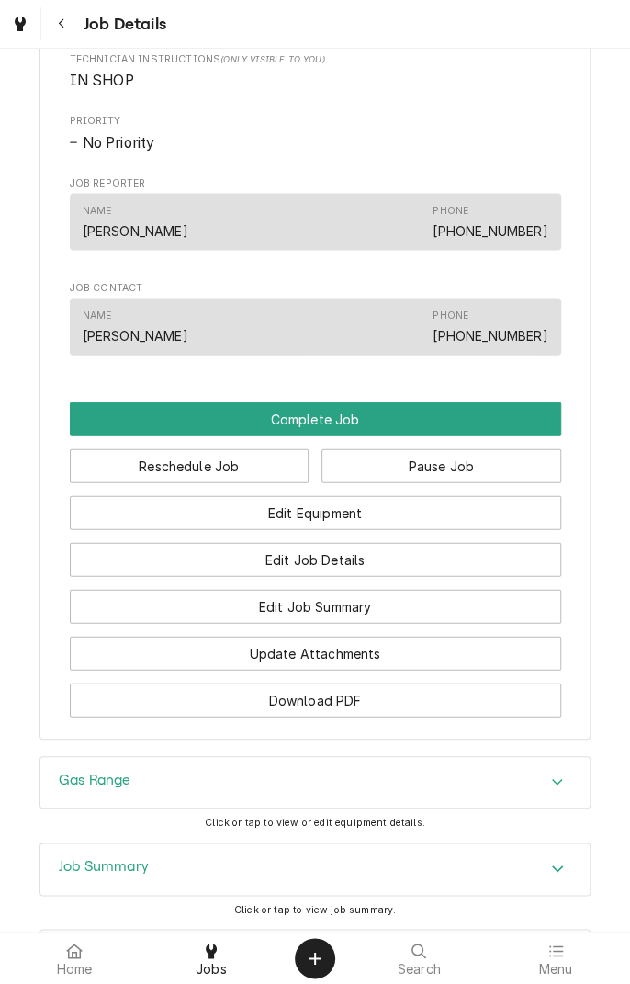
click at [467, 483] on button "Pause Job" at bounding box center [442, 465] width 240 height 34
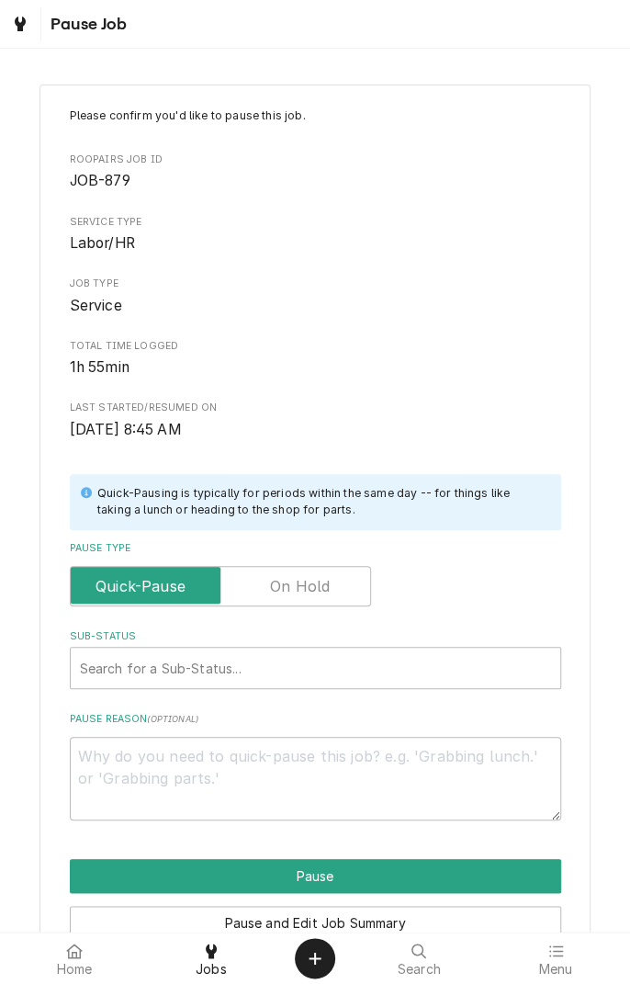
click at [313, 579] on label "Pause Type" at bounding box center [220, 586] width 301 height 40
click at [313, 579] on input "Pause Type" at bounding box center [220, 586] width 285 height 40
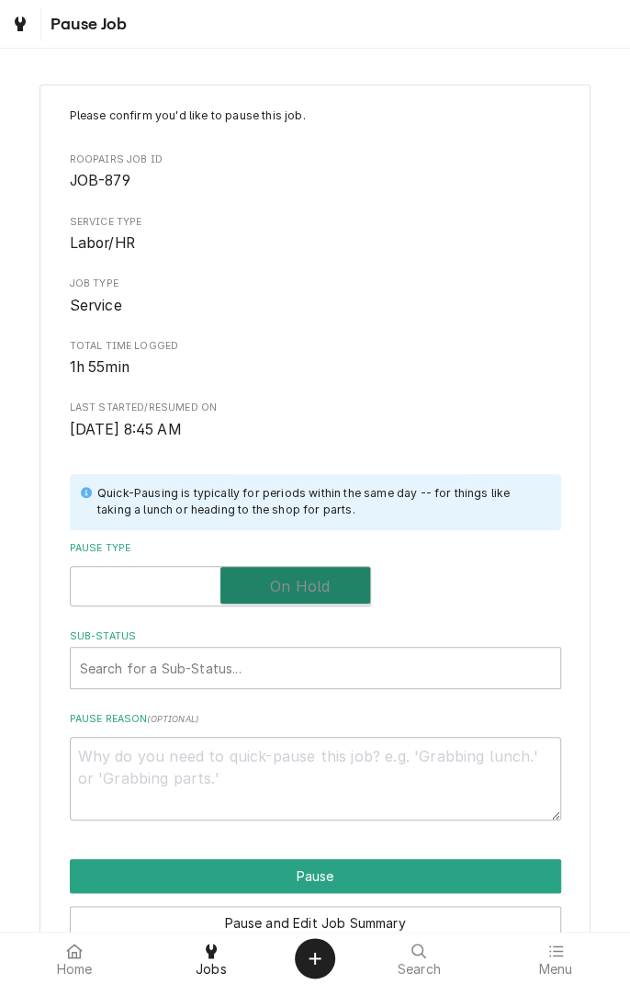
checkbox input "true"
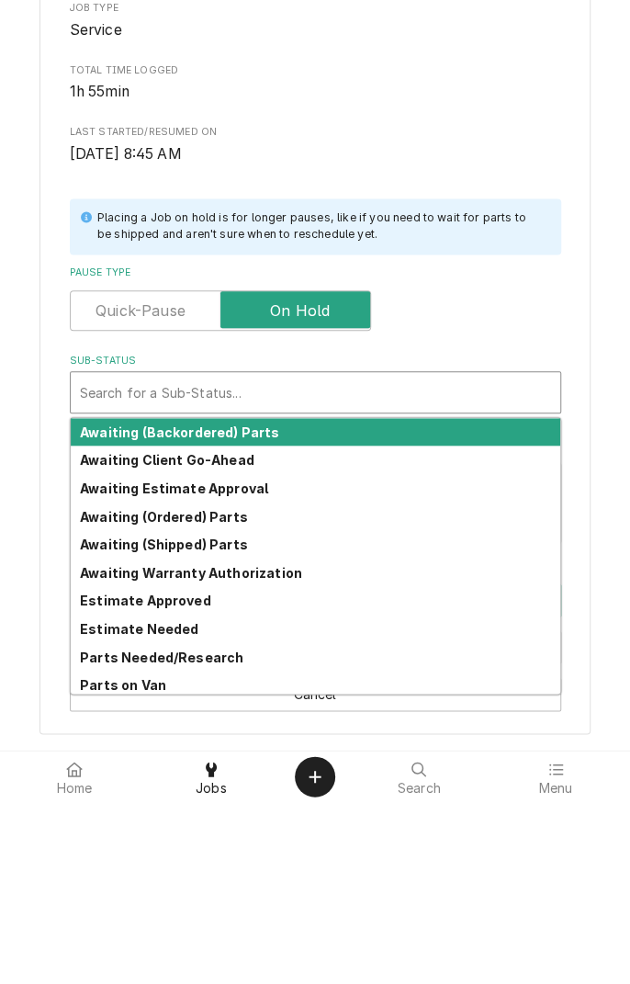
click at [223, 641] on strong "Awaiting Client Go-Ahead" at bounding box center [167, 642] width 175 height 16
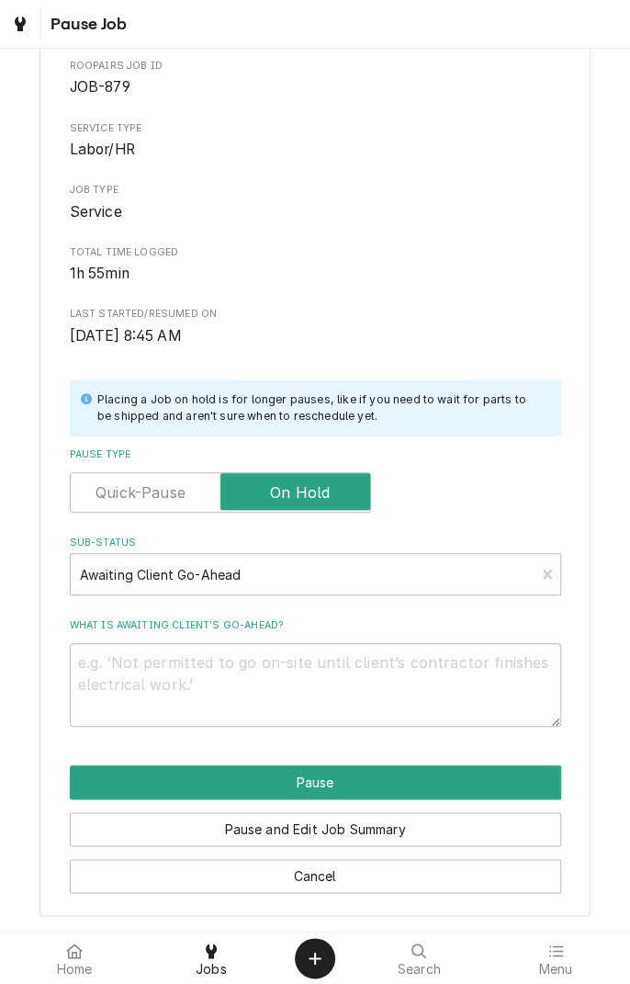
click at [365, 774] on button "Pause" at bounding box center [316, 783] width 492 height 34
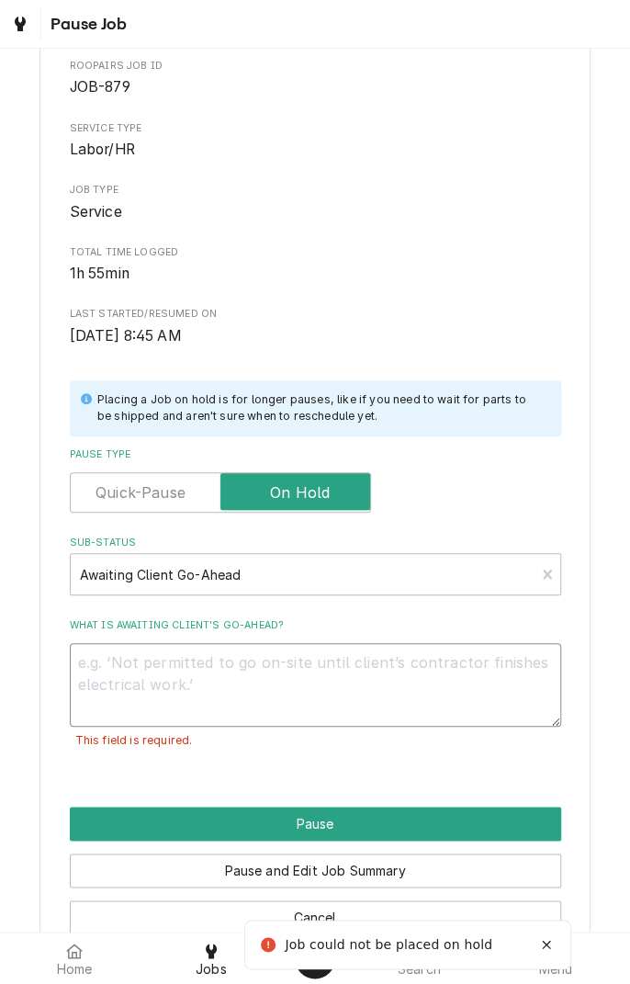
click at [358, 669] on textarea "What is awaiting client’s go-ahead?" at bounding box center [316, 684] width 492 height 83
type textarea "x"
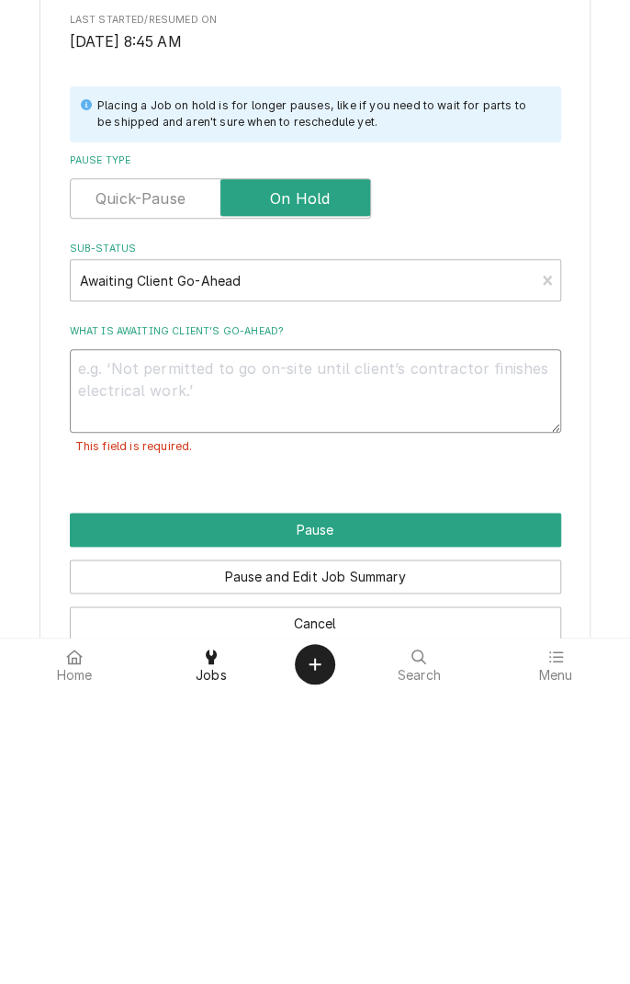
type textarea "A"
type textarea "x"
type textarea "As"
type textarea "x"
type textarea "Ass"
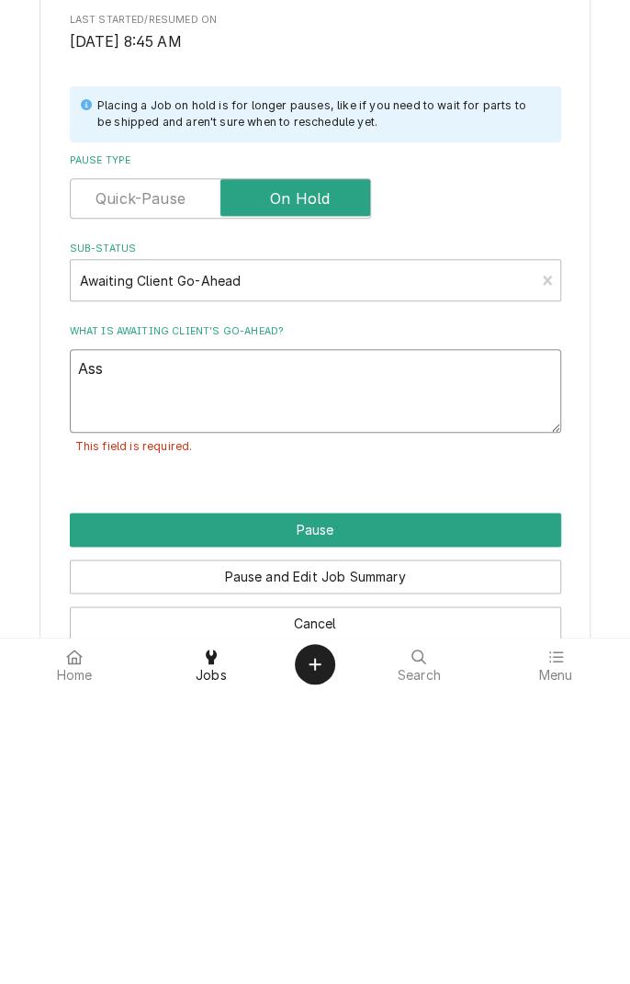
type textarea "x"
type textarea "Asse"
type textarea "x"
type textarea "Asses"
type textarea "x"
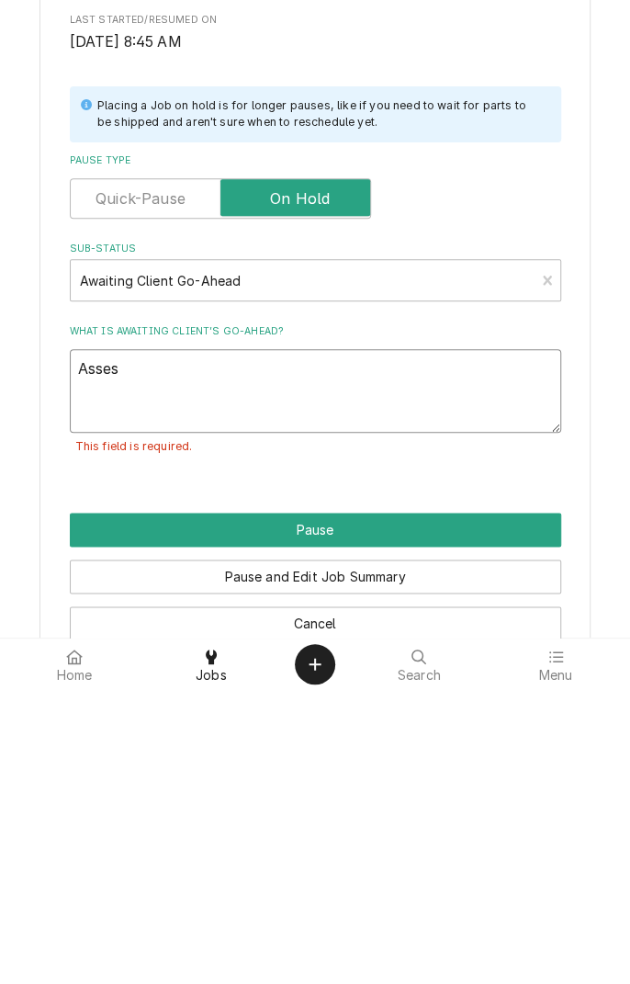
type textarea "Assessment"
type textarea "x"
type textarea "Assessment"
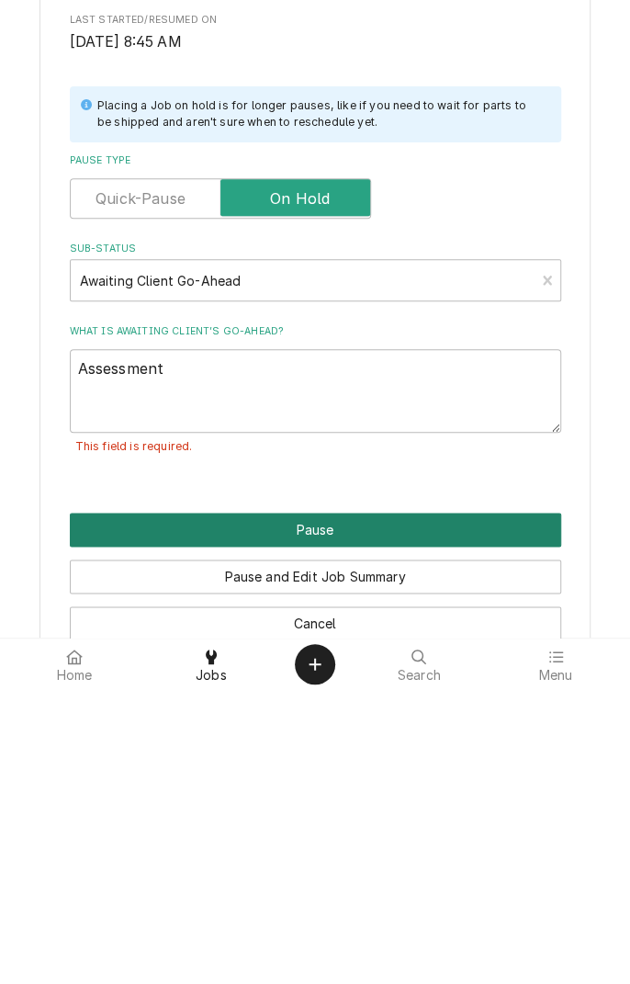
click at [357, 814] on button "Pause" at bounding box center [316, 824] width 492 height 34
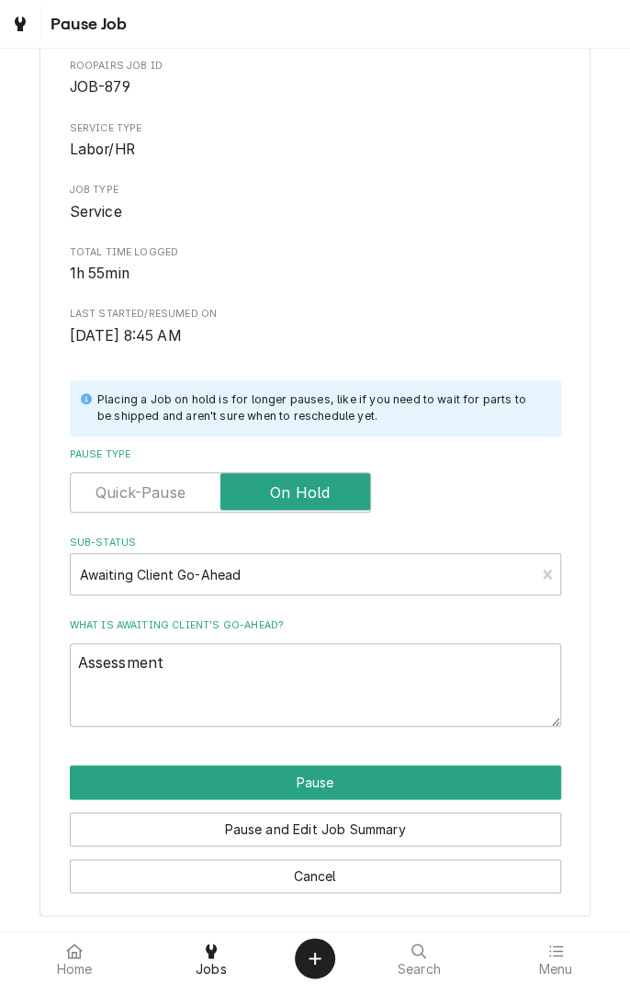
type textarea "x"
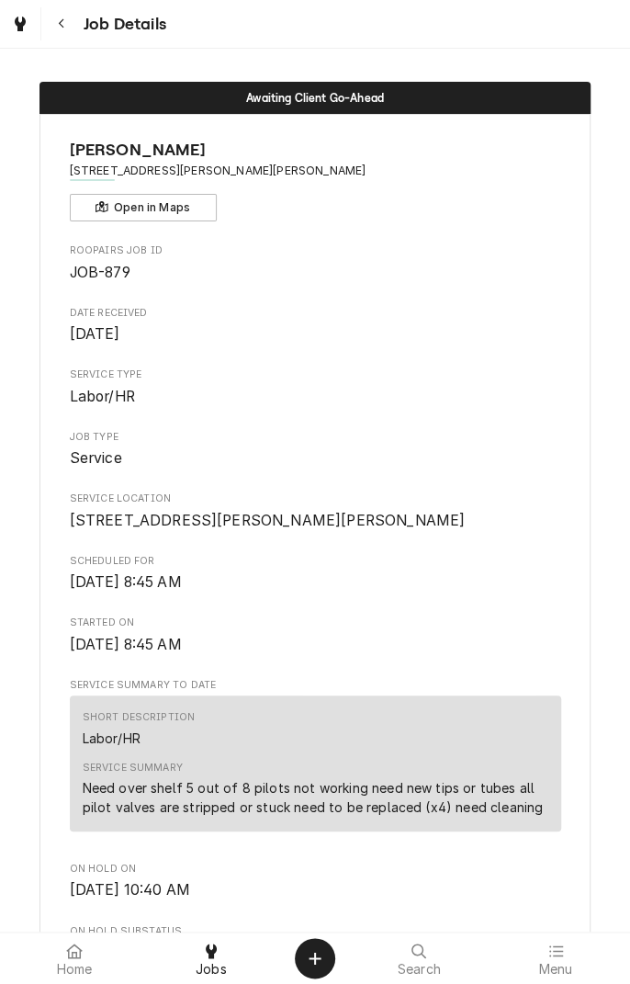
click at [28, 27] on div "Dynamic Content Wrapper" at bounding box center [20, 24] width 18 height 22
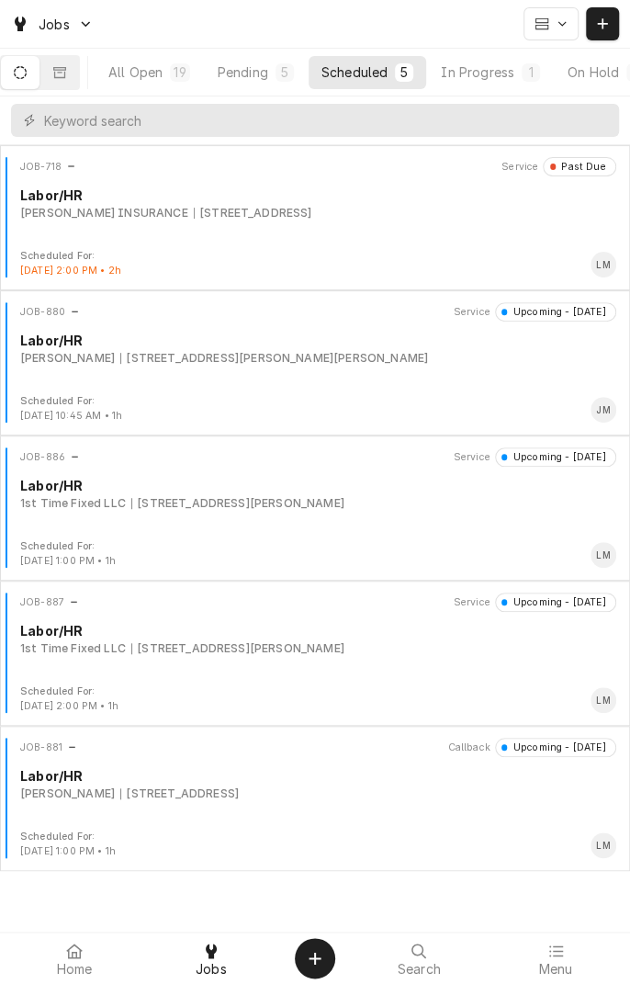
click at [313, 510] on div "JOB-886 Service Upcoming - [DATE] Labor/HR 1st Time Fixed LLC [STREET_ADDRESS][…" at bounding box center [315, 494] width 616 height 92
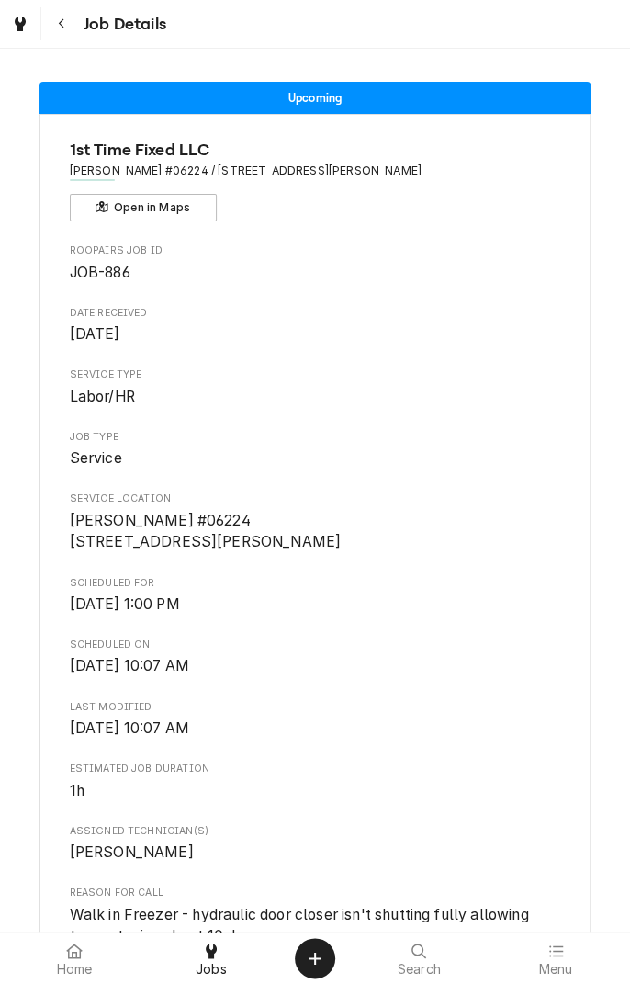
click at [26, 24] on div "Dynamic Content Wrapper" at bounding box center [20, 24] width 18 height 22
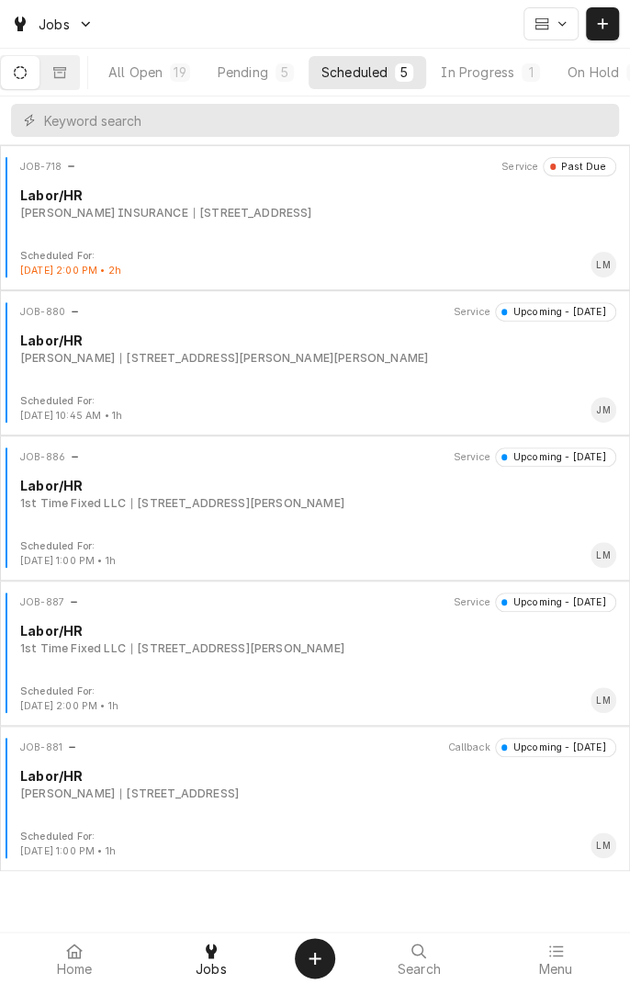
click at [401, 652] on div "1st Time Fixed LLC [STREET_ADDRESS][PERSON_NAME]" at bounding box center [318, 649] width 596 height 17
click at [454, 369] on div "JOB-880 Service Upcoming - [DATE] Labor/HR [PERSON_NAME] [STREET_ADDRESS][PERSO…" at bounding box center [315, 348] width 616 height 92
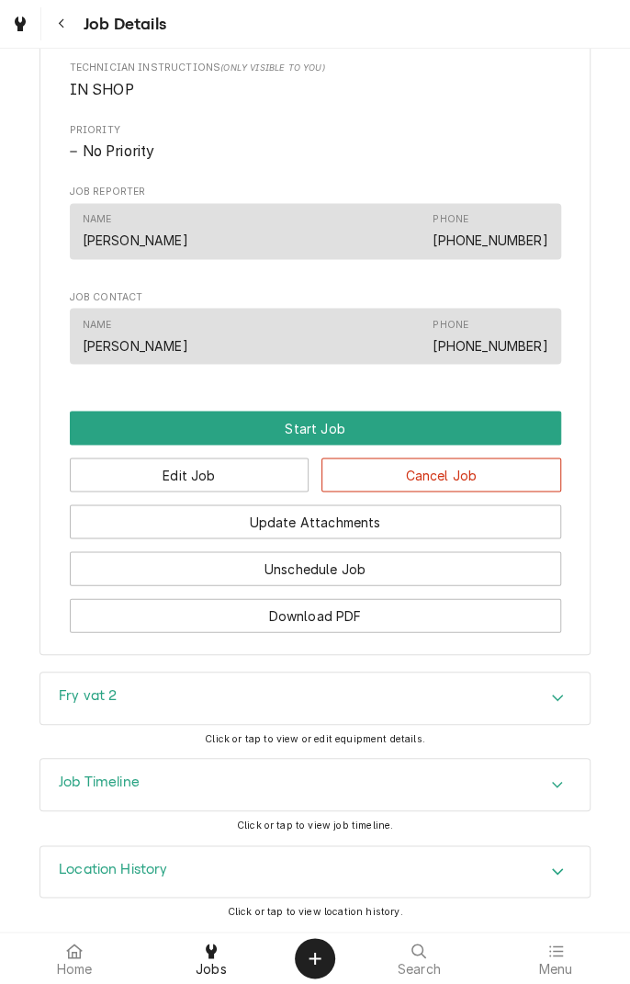
scroll to position [886, 0]
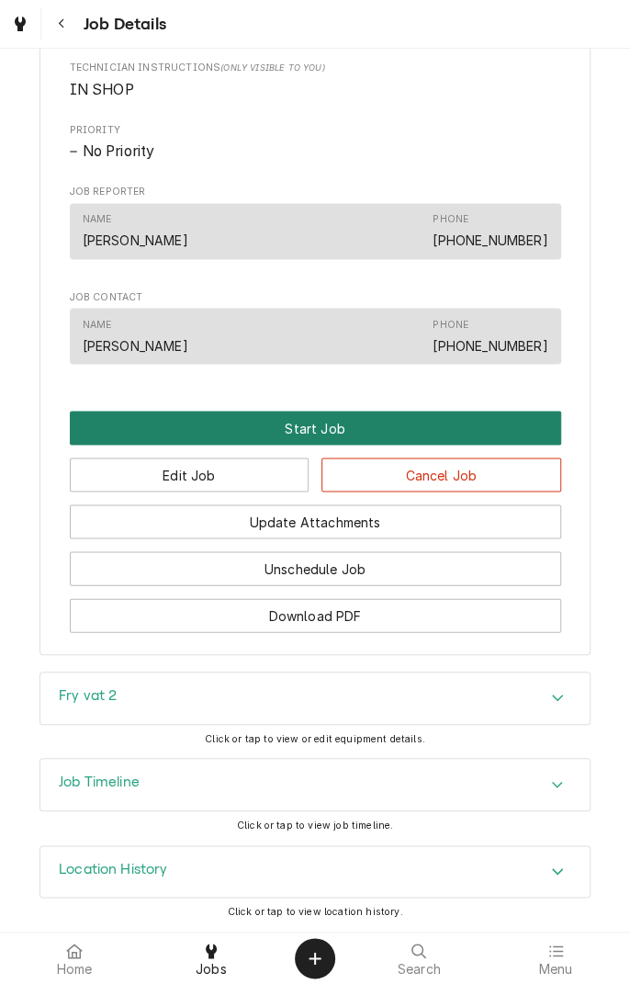
click at [431, 417] on button "Start Job" at bounding box center [316, 428] width 492 height 34
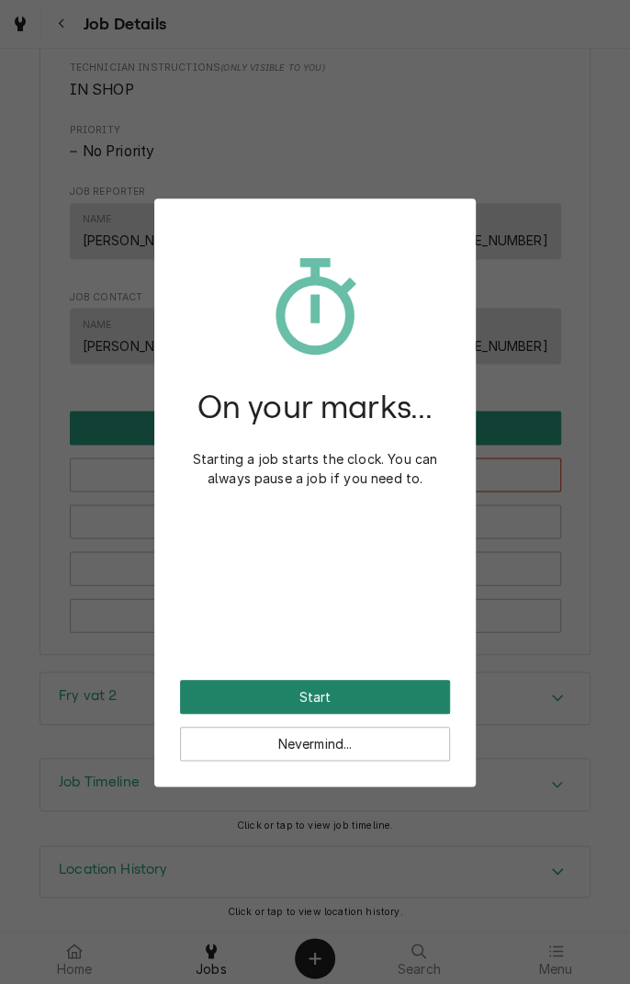
click at [406, 697] on button "Start" at bounding box center [315, 697] width 270 height 34
